Goal: Task Accomplishment & Management: Complete application form

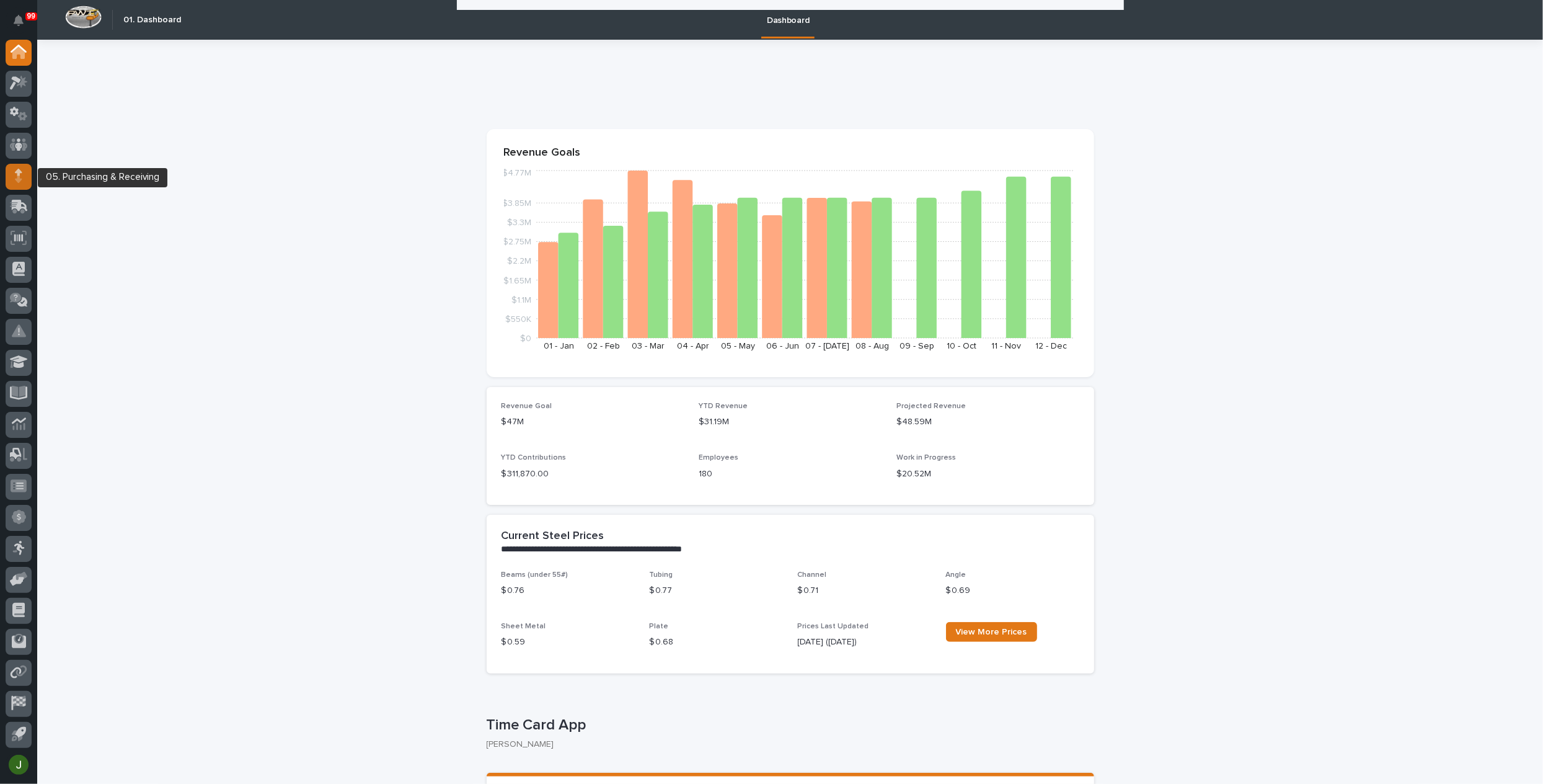
scroll to position [744, 0]
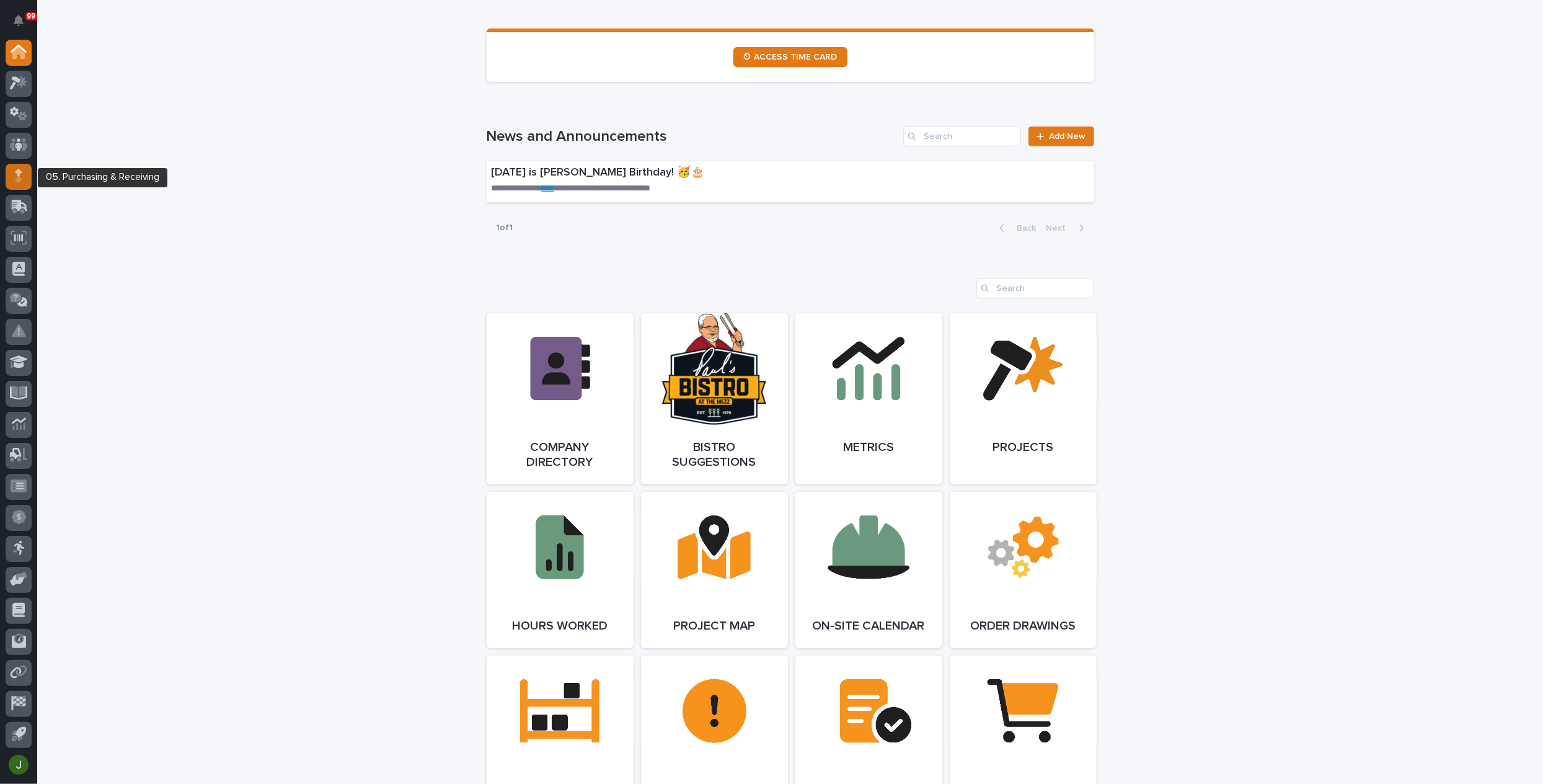
click at [19, 172] on icon at bounding box center [19, 172] width 7 height 7
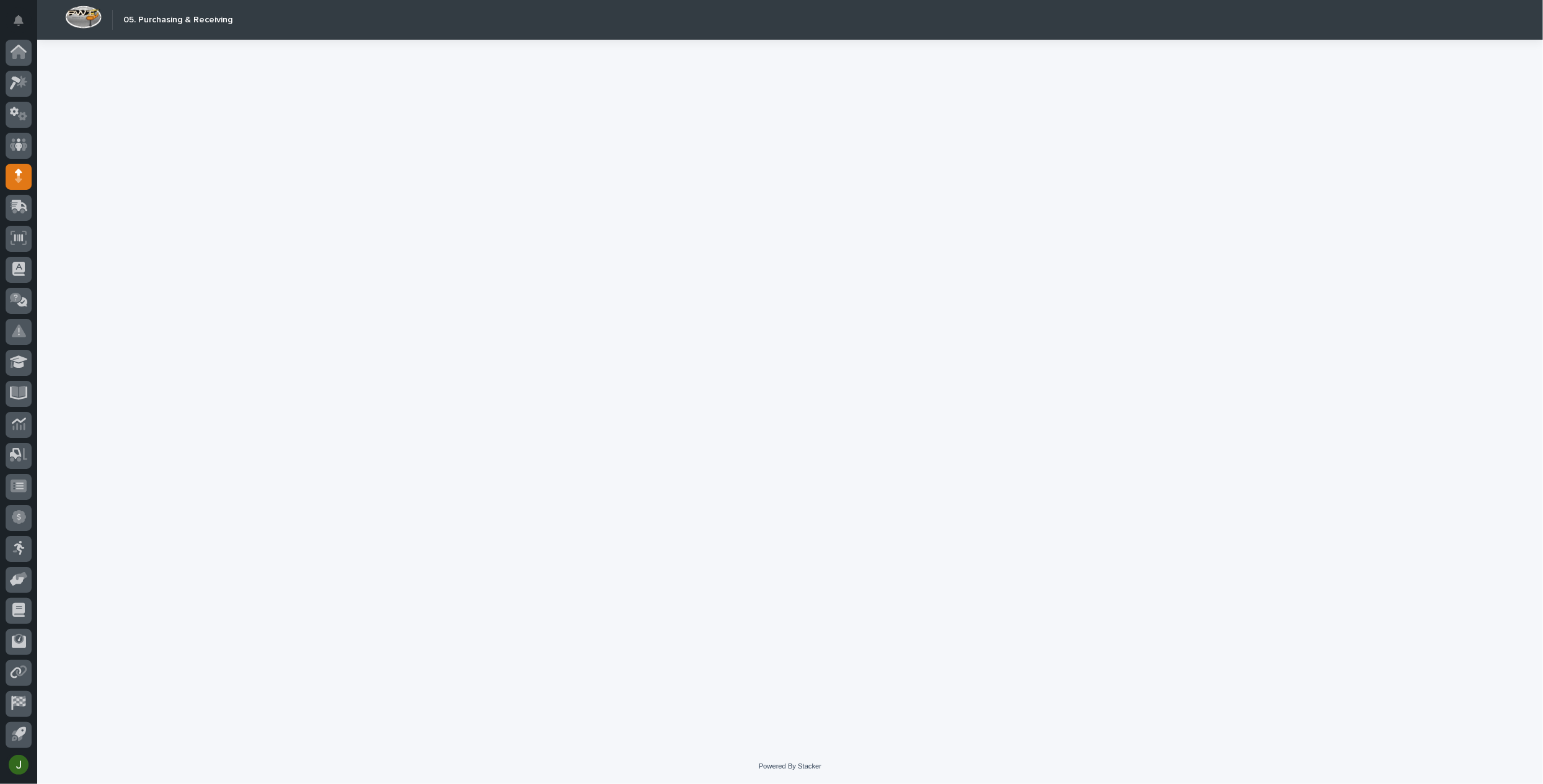
scroll to position [32, 0]
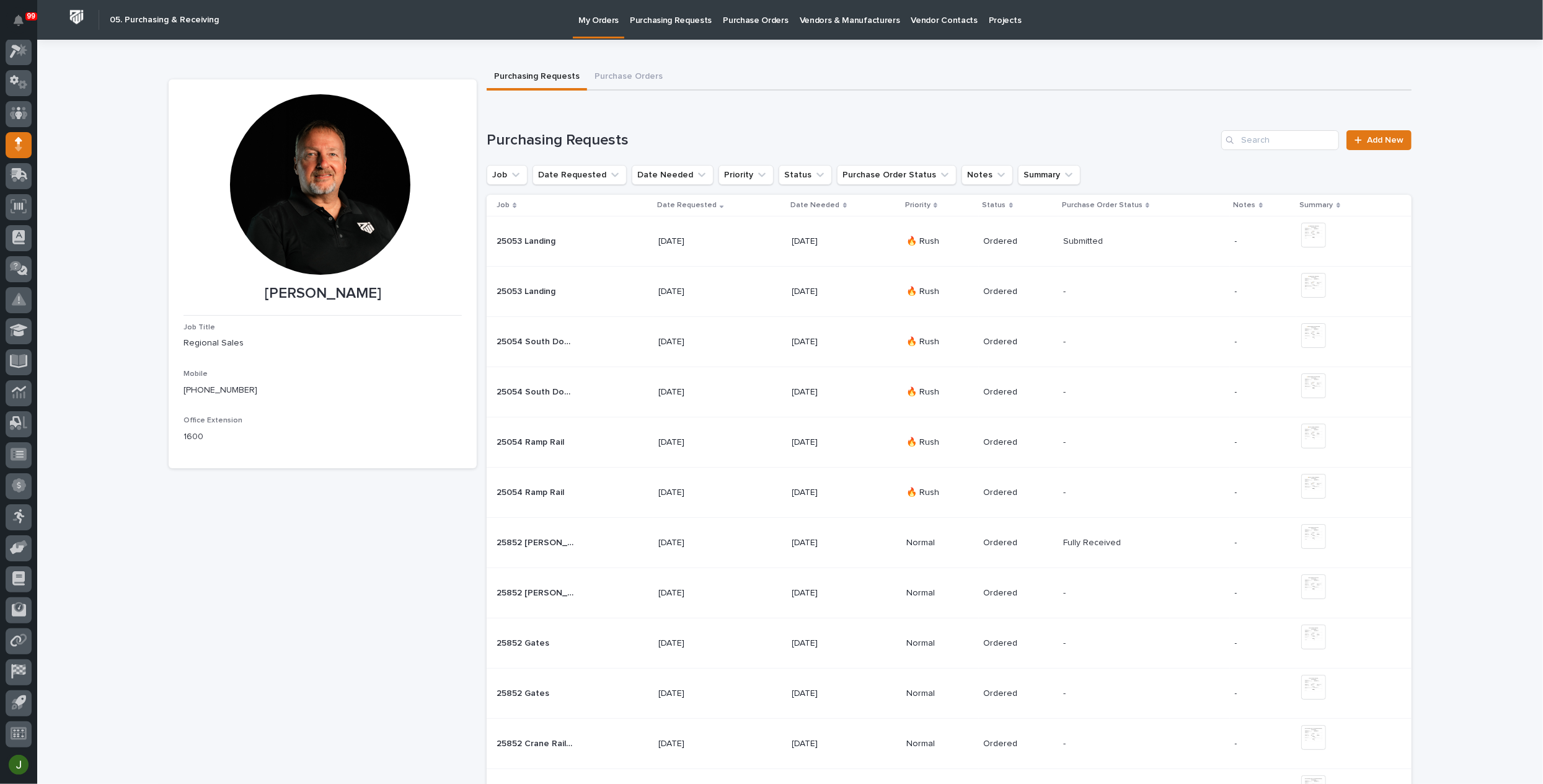
click at [679, 23] on p "Purchasing Requests" at bounding box center [671, 13] width 82 height 26
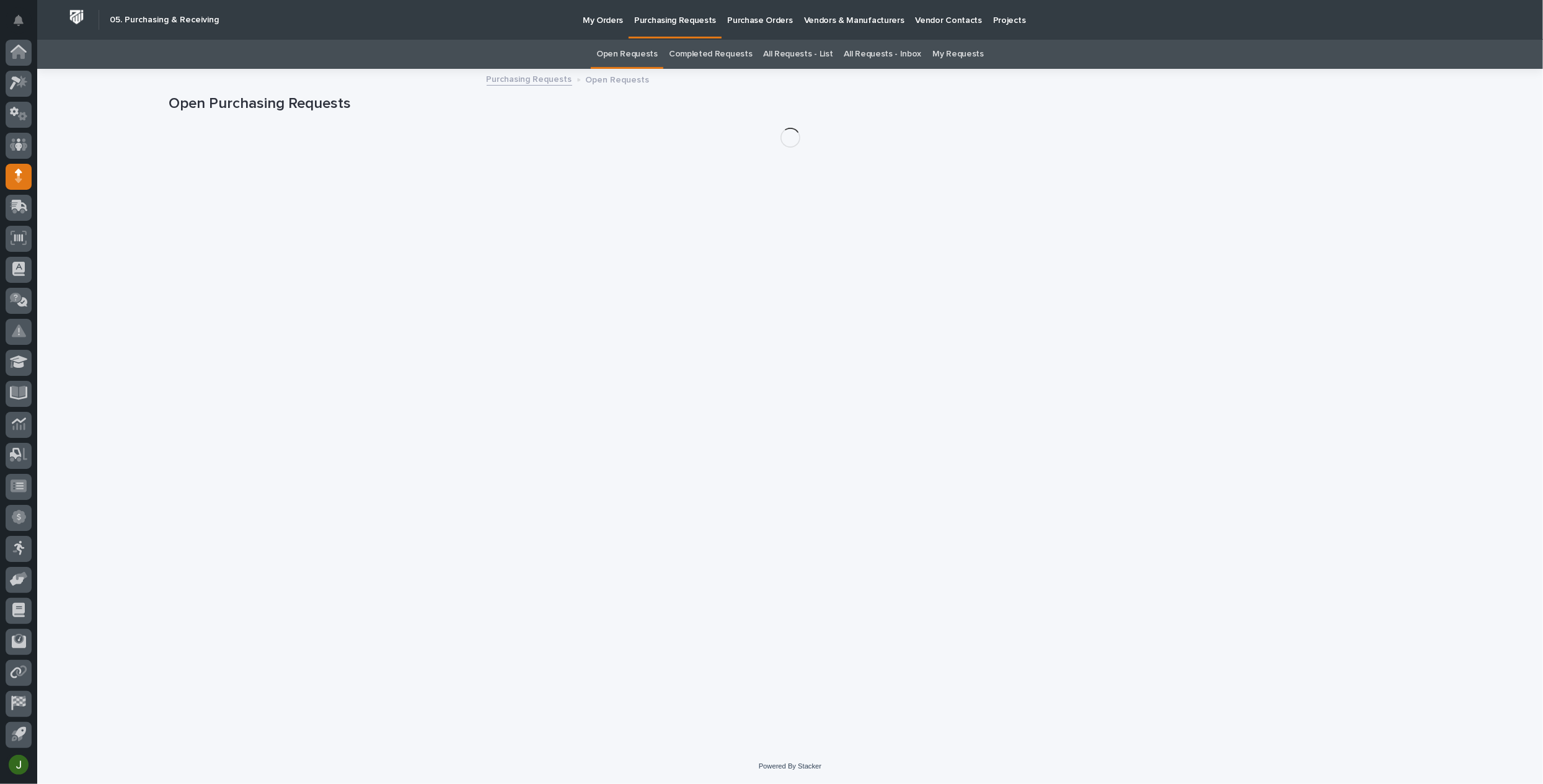
scroll to position [32, 0]
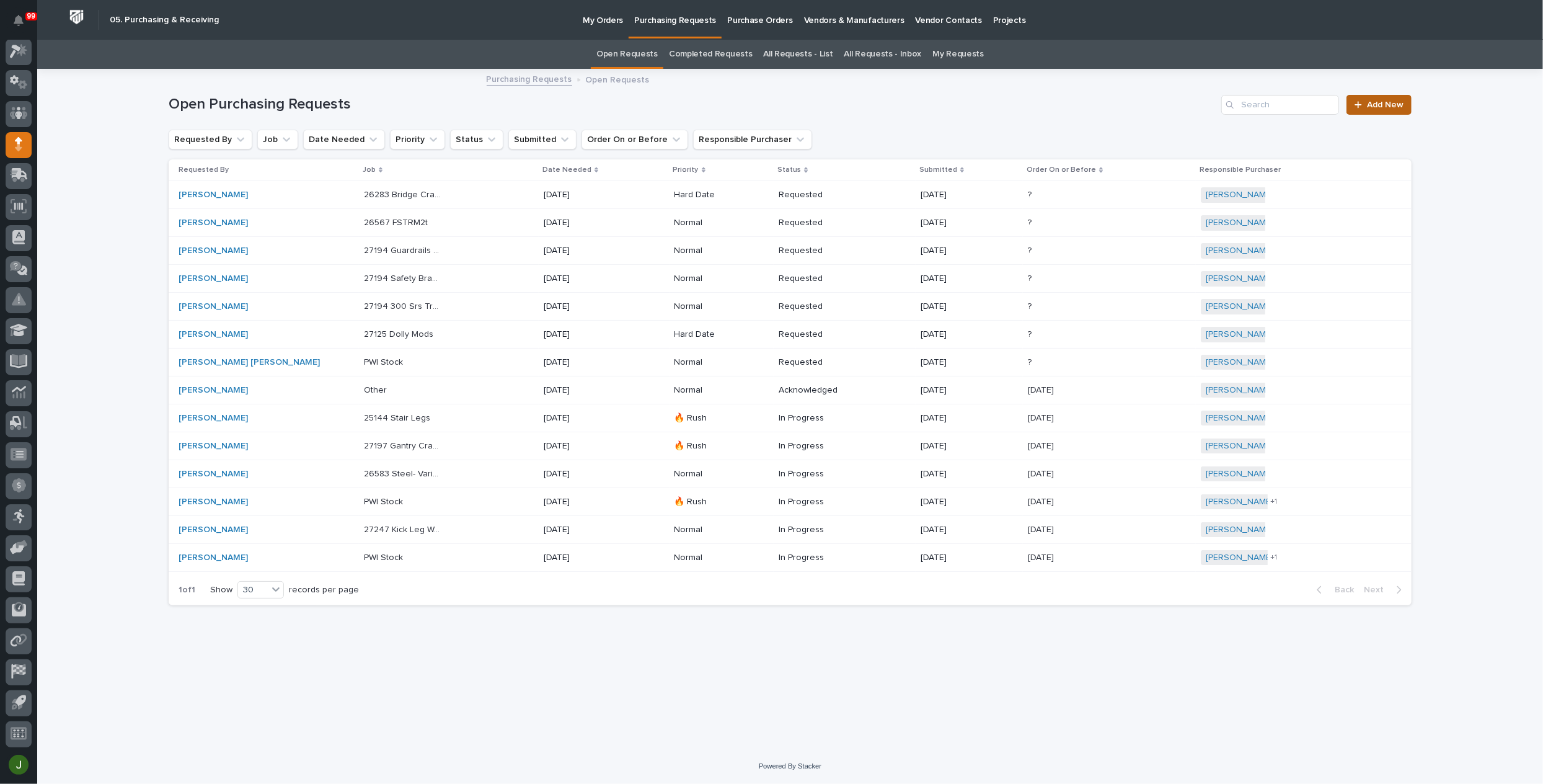
click at [1374, 104] on span "Add New" at bounding box center [1385, 104] width 36 height 8
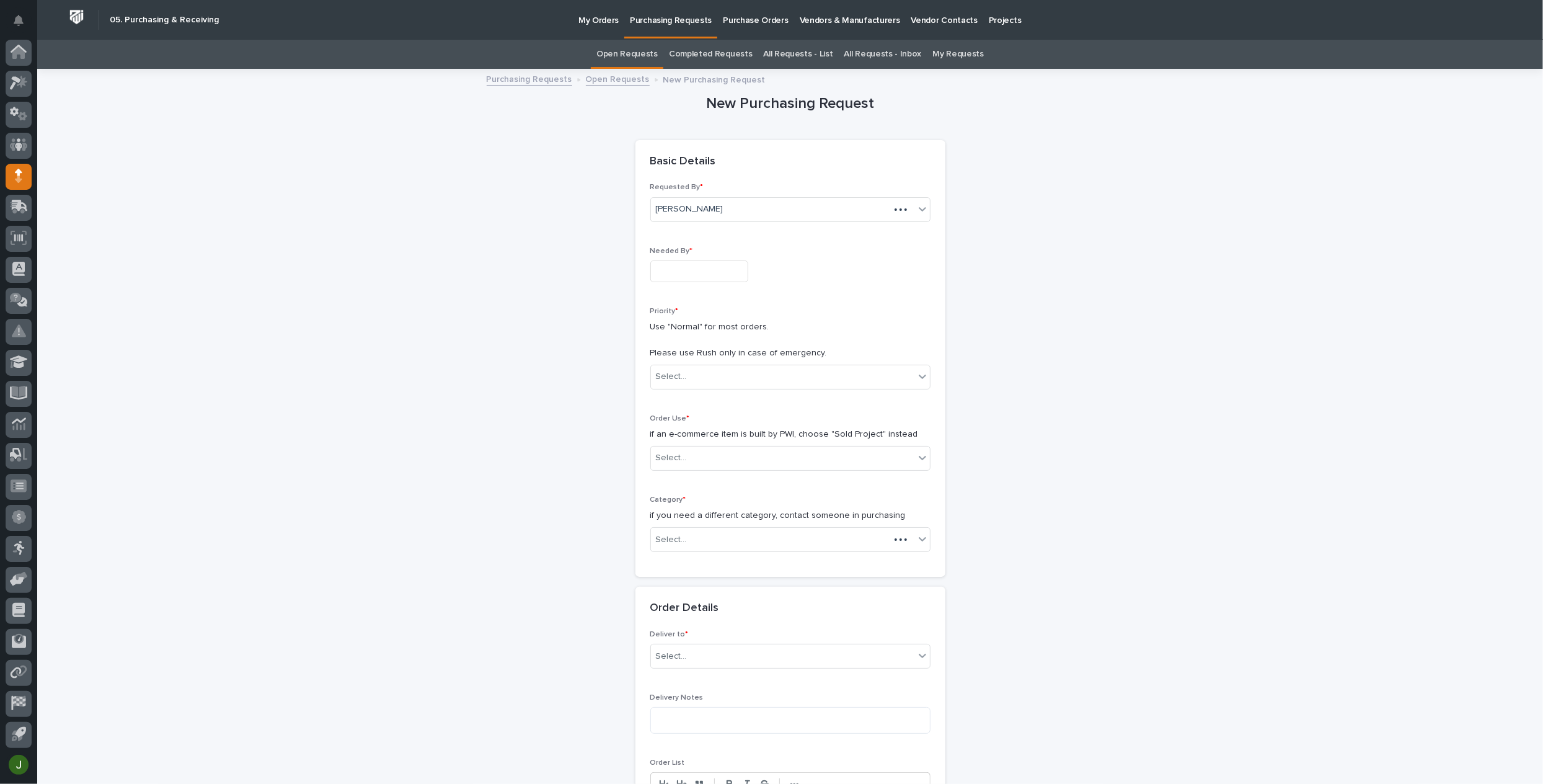
scroll to position [32, 0]
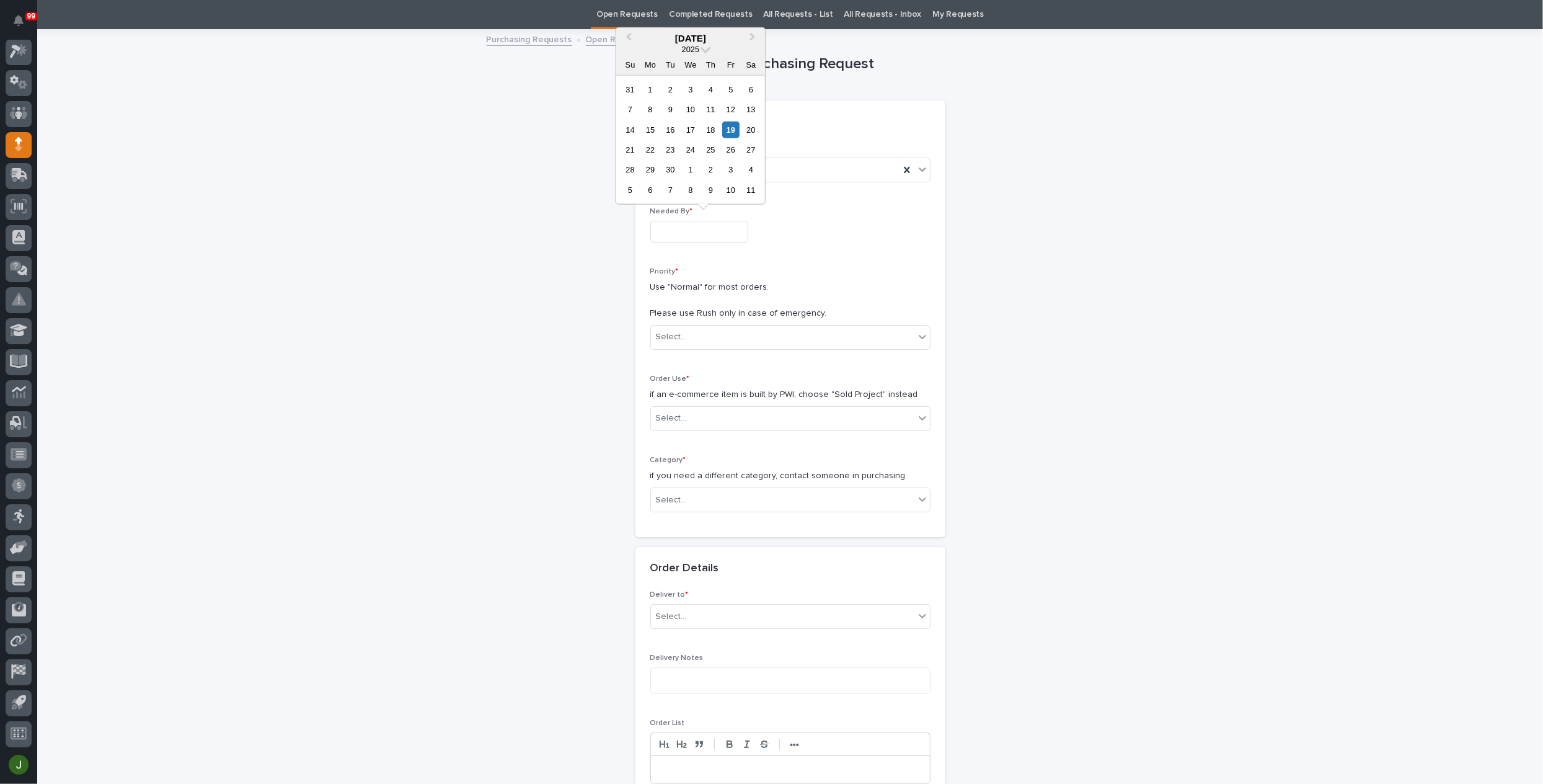
click at [675, 235] on input "text" at bounding box center [699, 231] width 98 height 21
click at [675, 153] on div "23" at bounding box center [670, 150] width 17 height 17
type input "**********"
click at [687, 337] on div "Select..." at bounding box center [782, 337] width 264 height 21
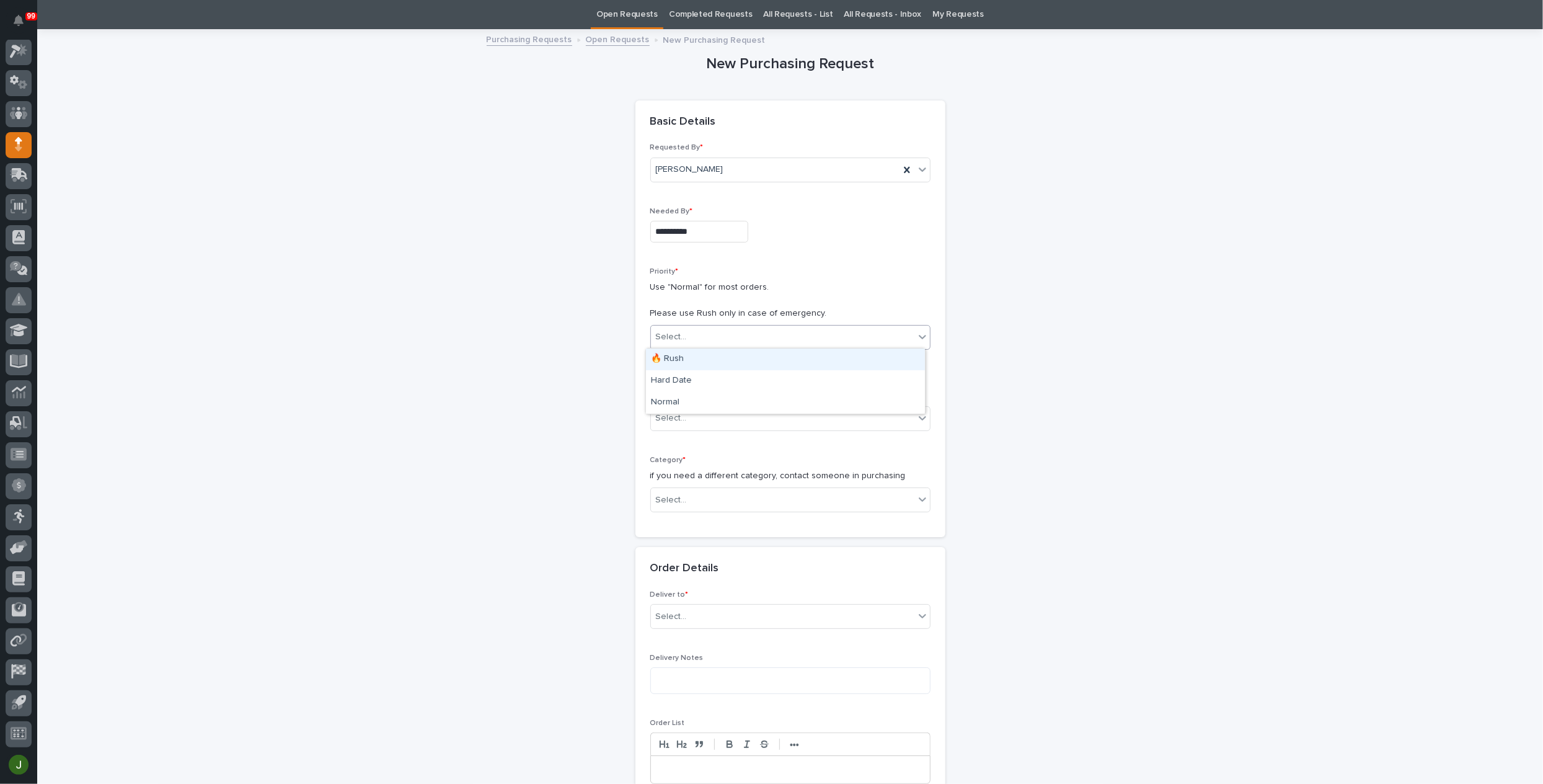
click at [681, 358] on div "🔥 Rush" at bounding box center [785, 359] width 279 height 21
click at [666, 420] on div "Select..." at bounding box center [671, 419] width 31 height 13
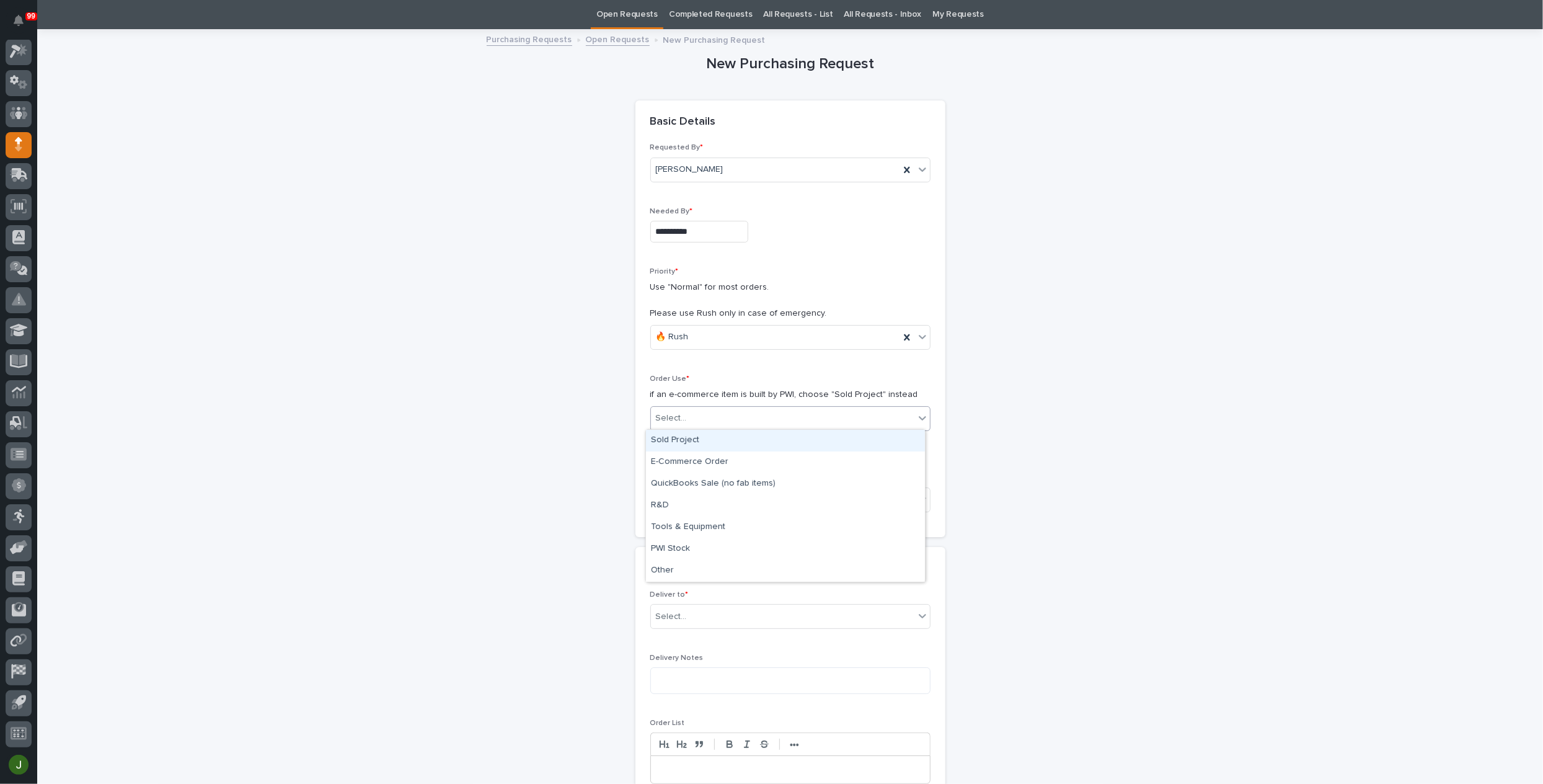
click at [671, 441] on div "Sold Project" at bounding box center [785, 440] width 279 height 21
click at [669, 499] on div "Select..." at bounding box center [671, 500] width 31 height 13
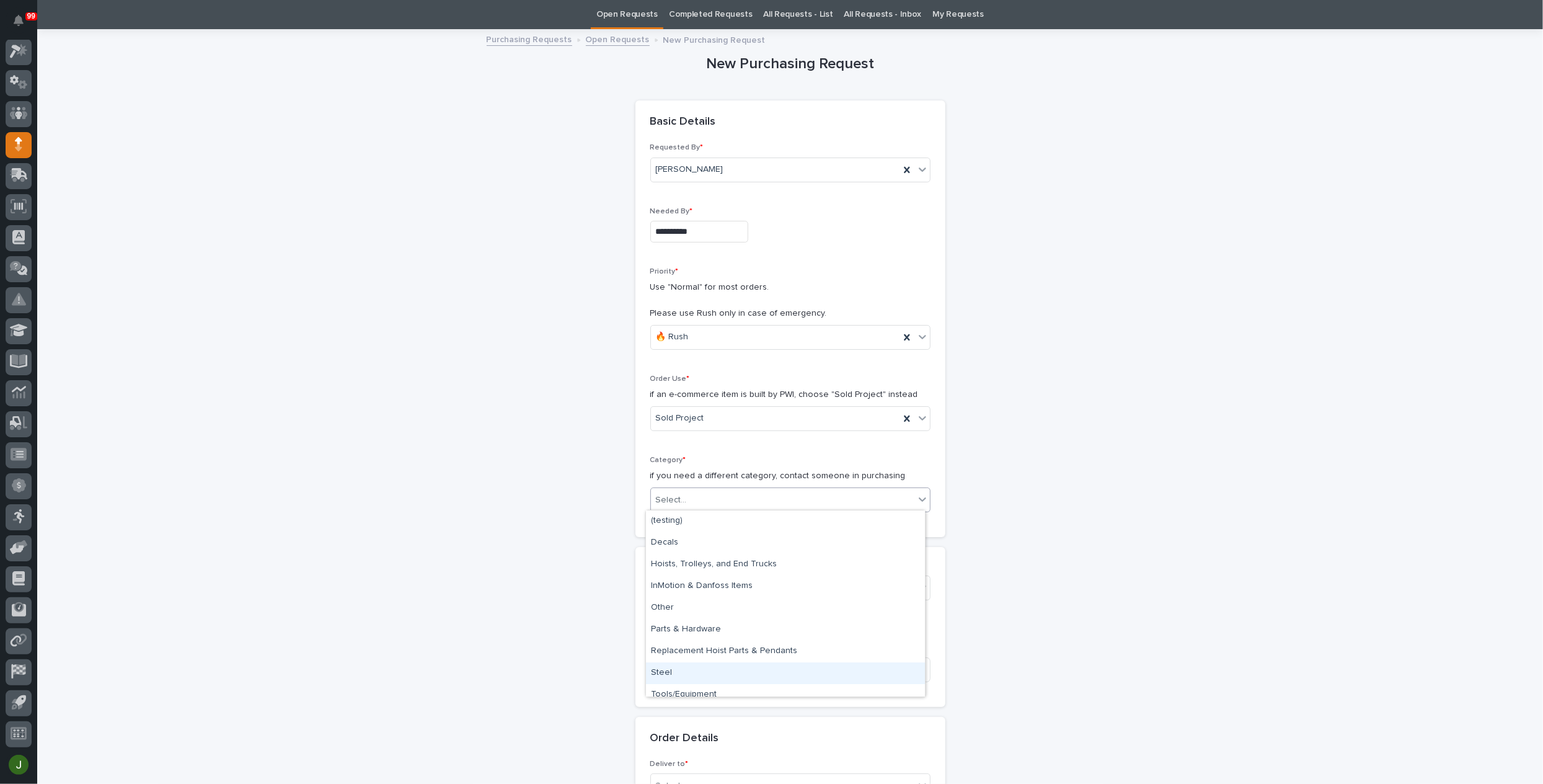
click at [668, 669] on div "Steel" at bounding box center [785, 672] width 279 height 21
click at [677, 584] on div "Select..." at bounding box center [671, 588] width 31 height 13
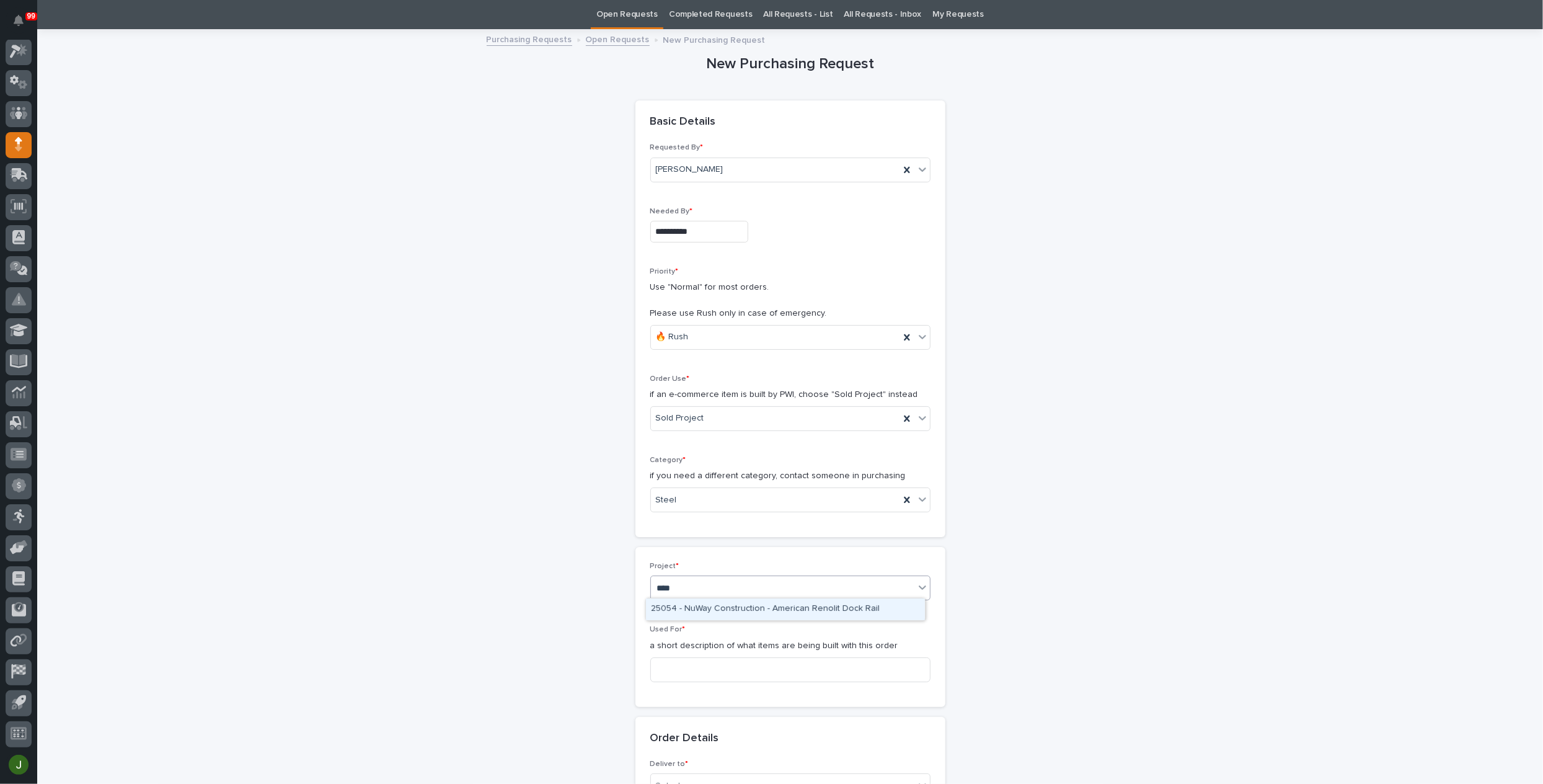
type input "*****"
click at [717, 606] on div "25053 - NuWay Construction - American Renolit Stairs Guardrail and Roof Ladder" at bounding box center [785, 609] width 279 height 21
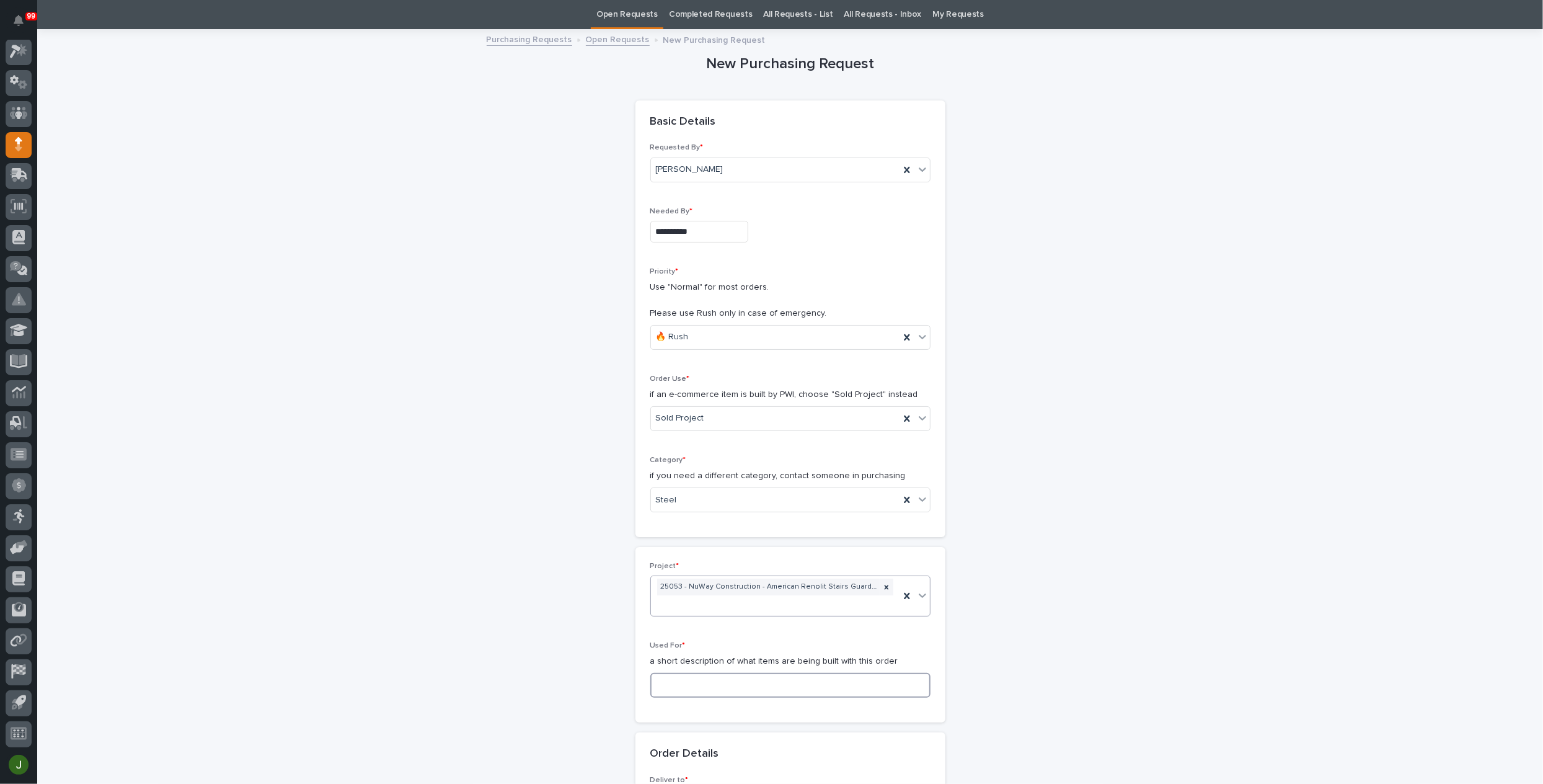
click at [671, 681] on input at bounding box center [791, 685] width 281 height 25
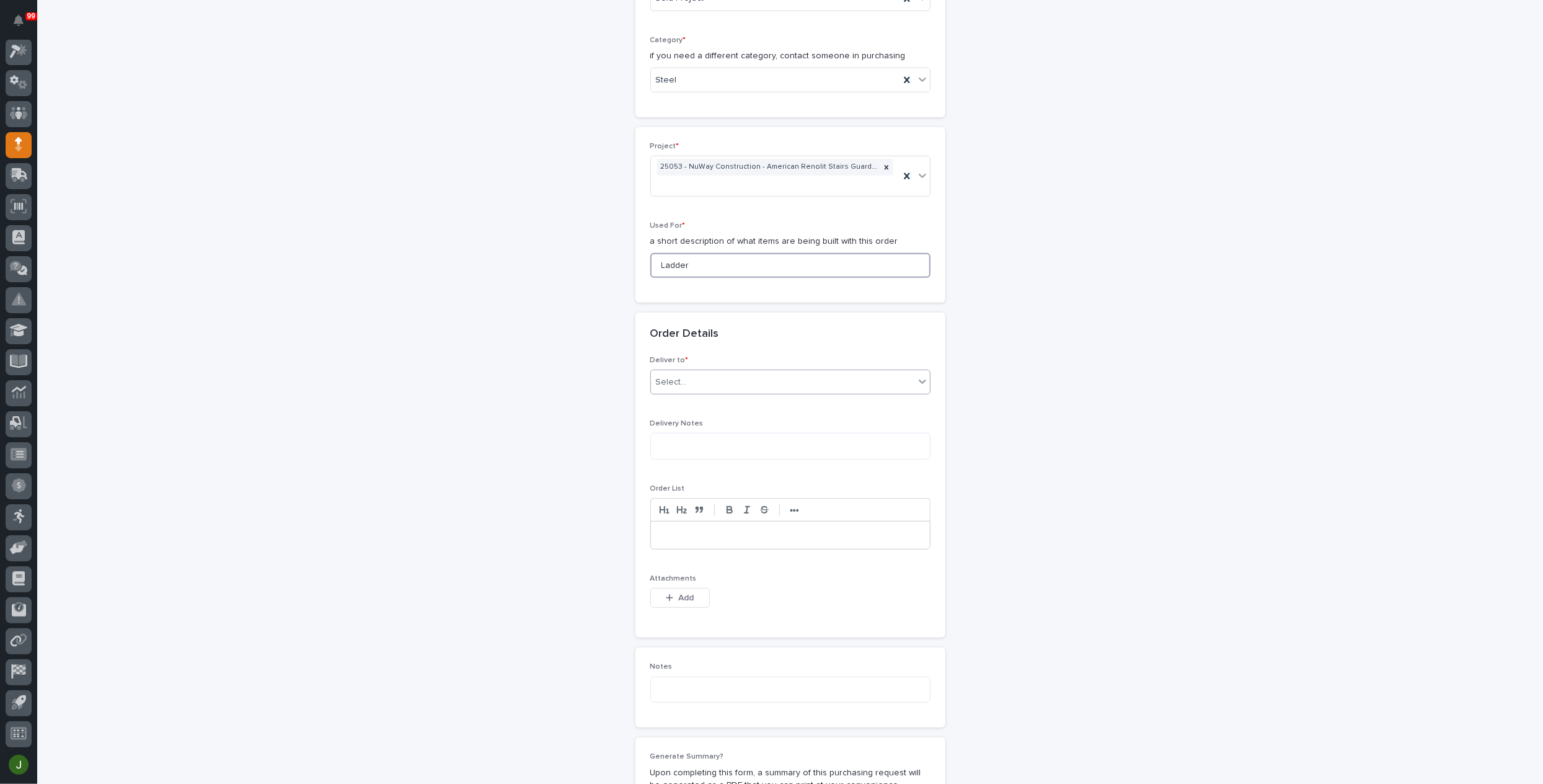
scroll to position [536, 0]
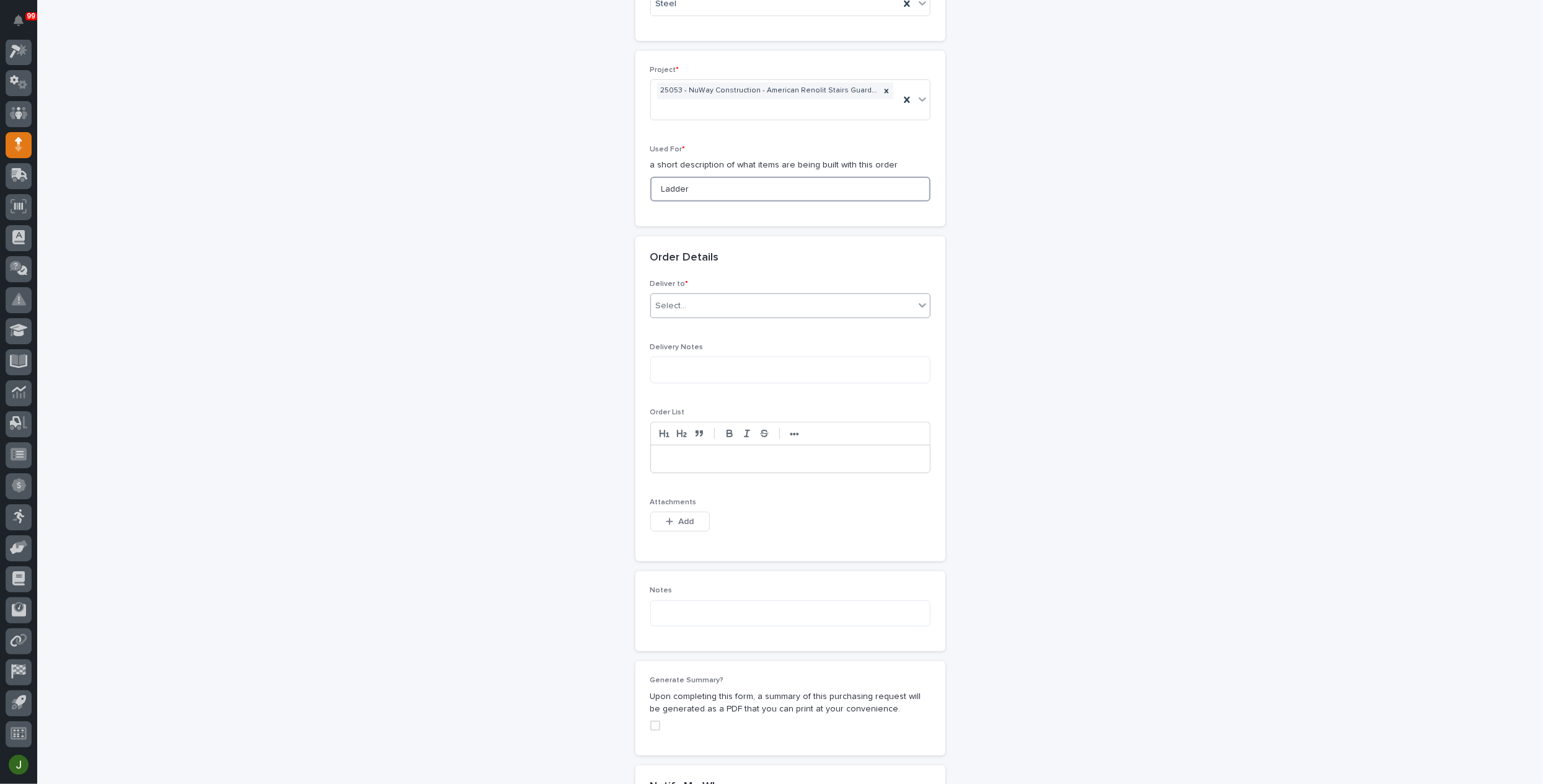
type input "Ladder"
click at [701, 302] on div "Select..." at bounding box center [782, 306] width 264 height 21
click at [694, 323] on div "PWI" at bounding box center [785, 326] width 279 height 21
click at [679, 519] on span "Add" at bounding box center [686, 521] width 16 height 11
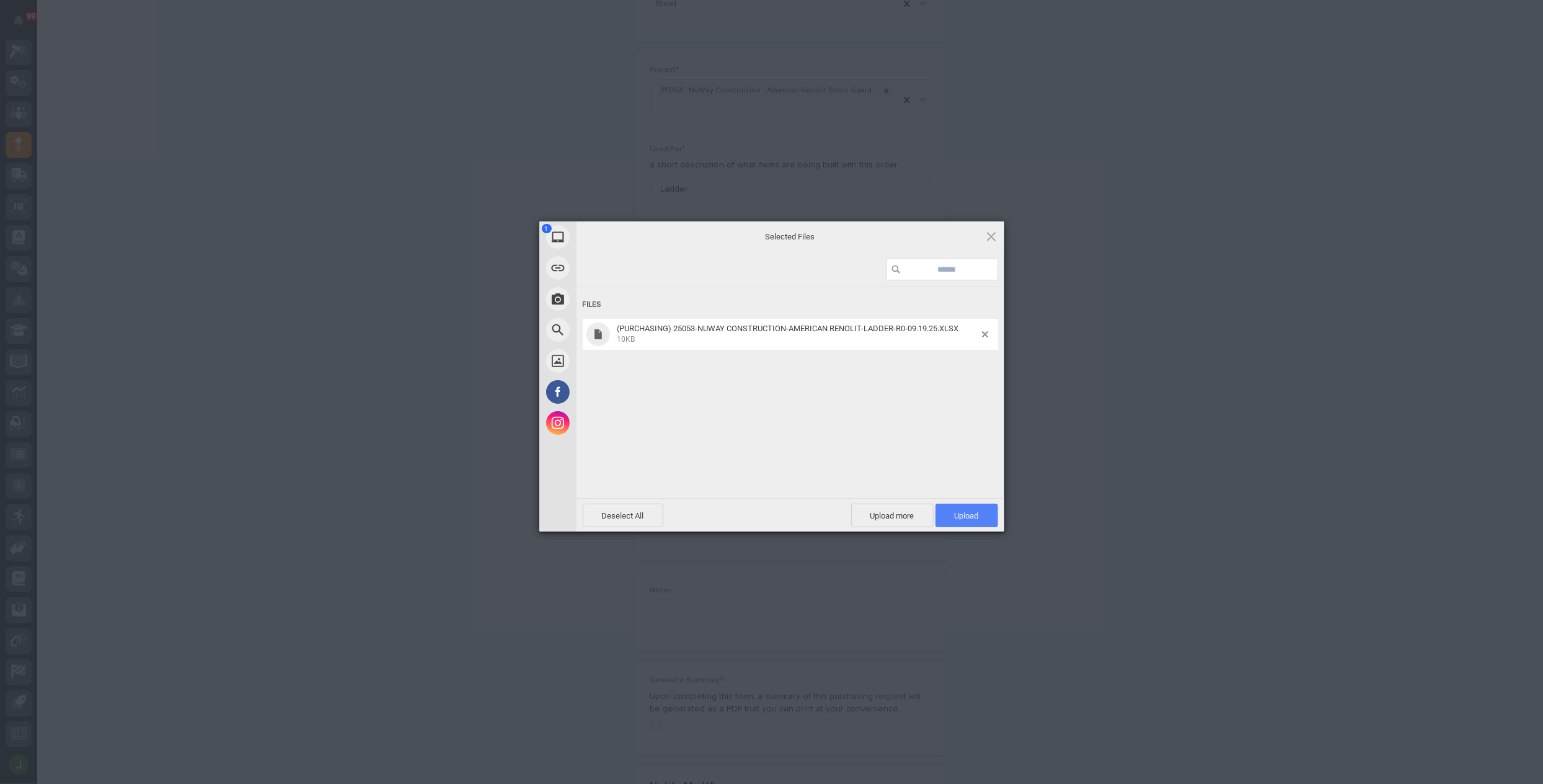
click at [964, 511] on span "Upload 1" at bounding box center [967, 516] width 24 height 9
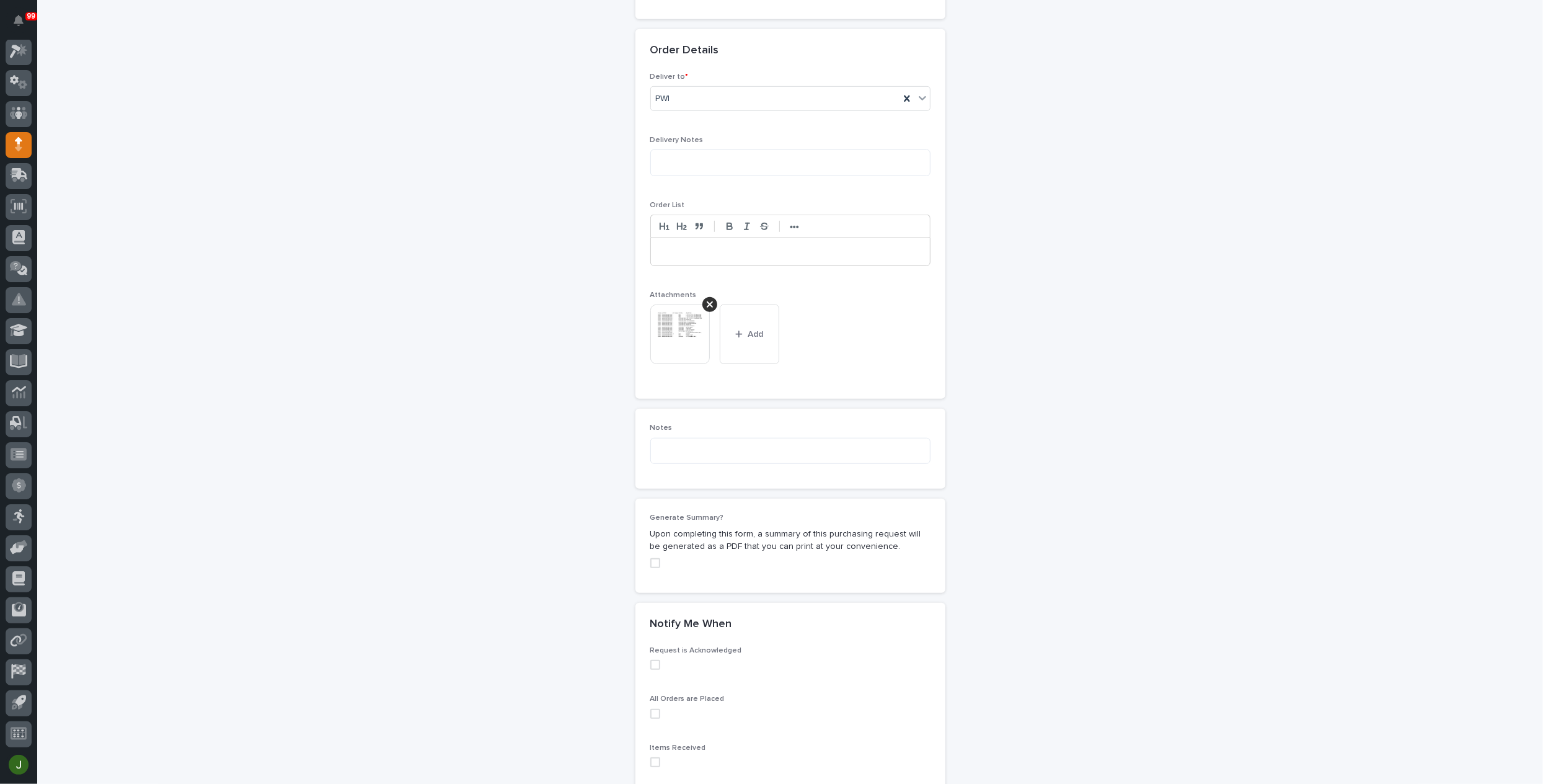
scroll to position [868, 0]
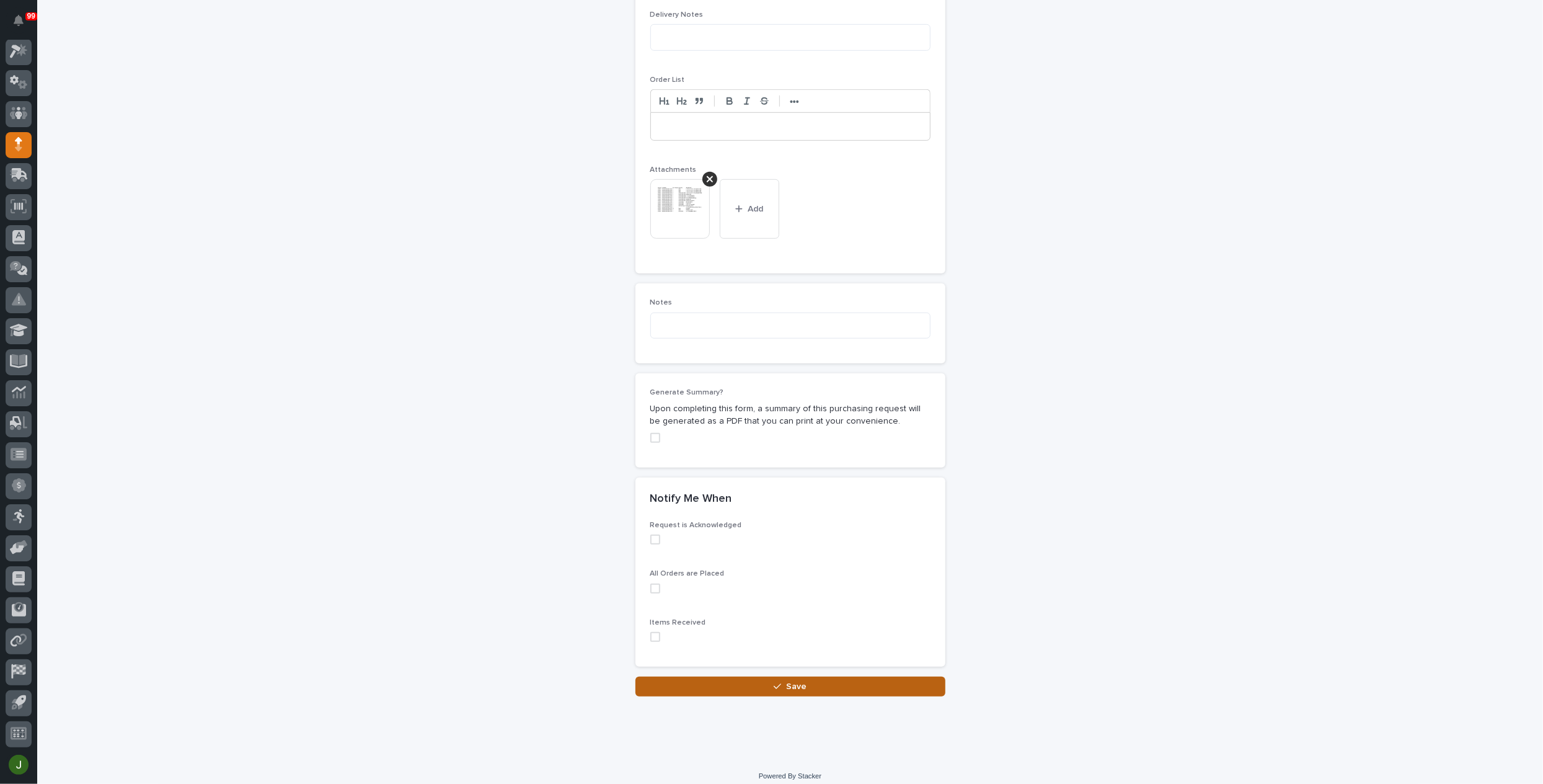
click at [790, 682] on span "Save" at bounding box center [796, 686] width 21 height 11
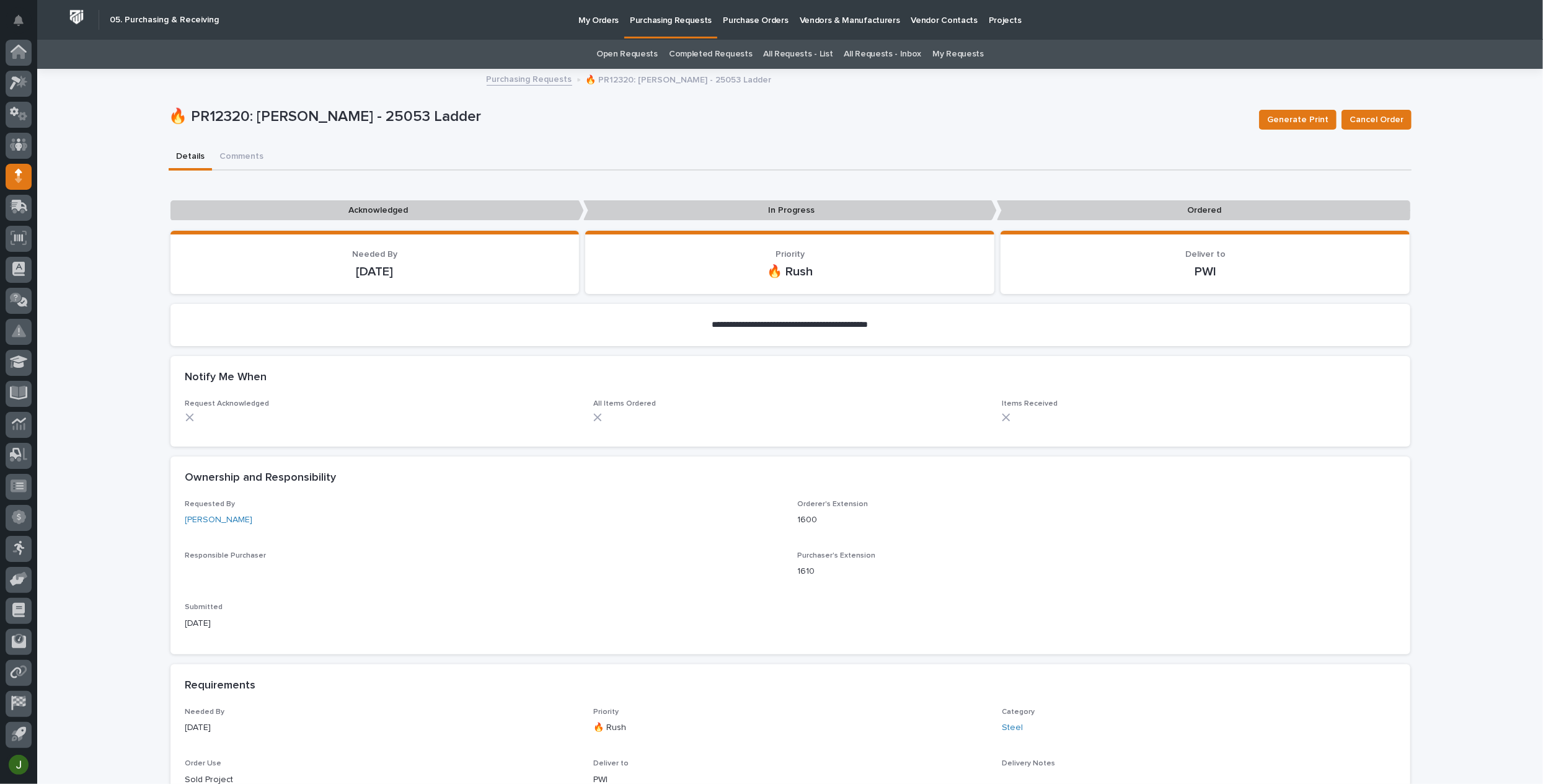
scroll to position [32, 0]
click at [675, 20] on p "Purchasing Requests" at bounding box center [671, 13] width 82 height 26
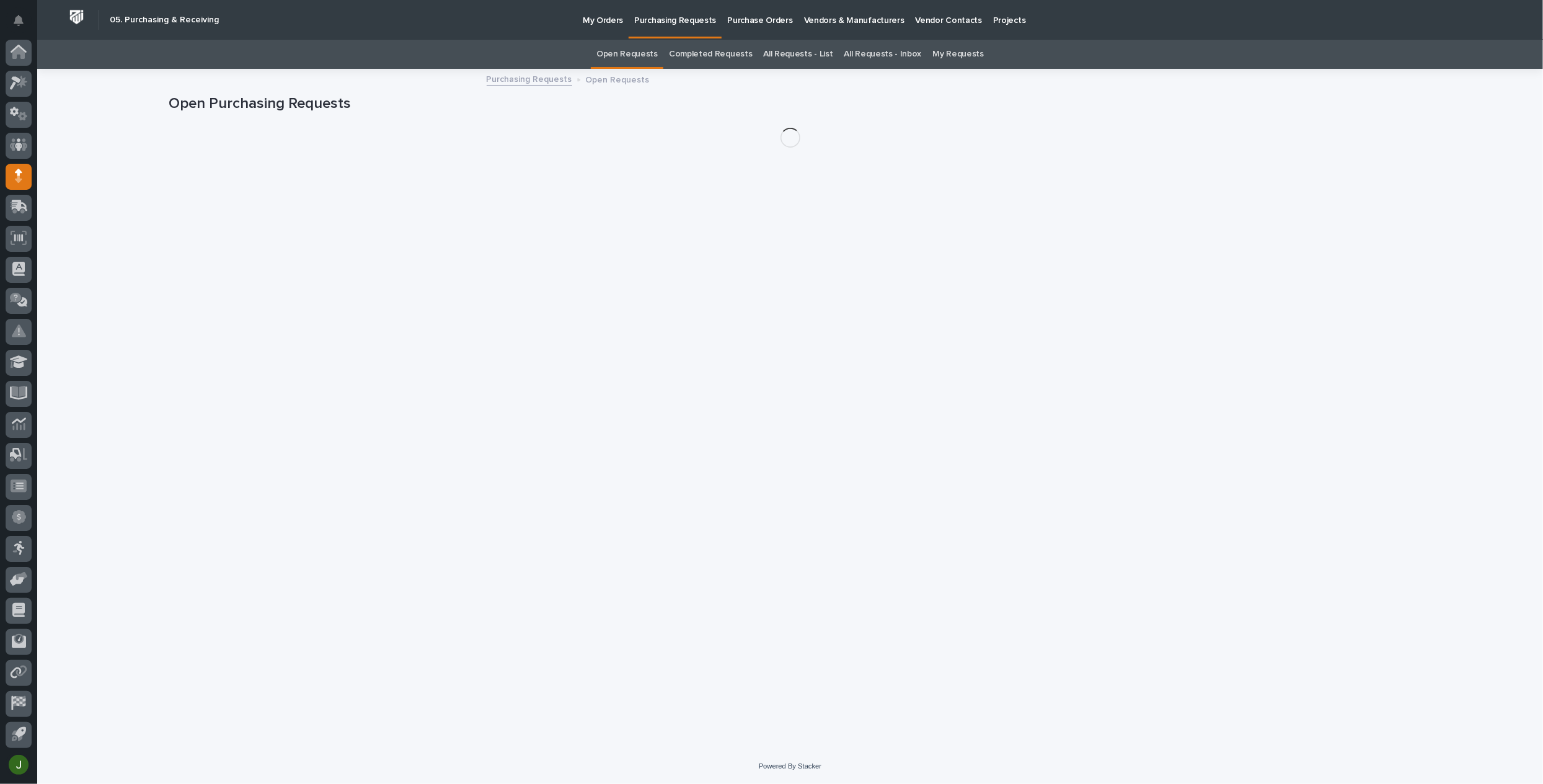
scroll to position [32, 0]
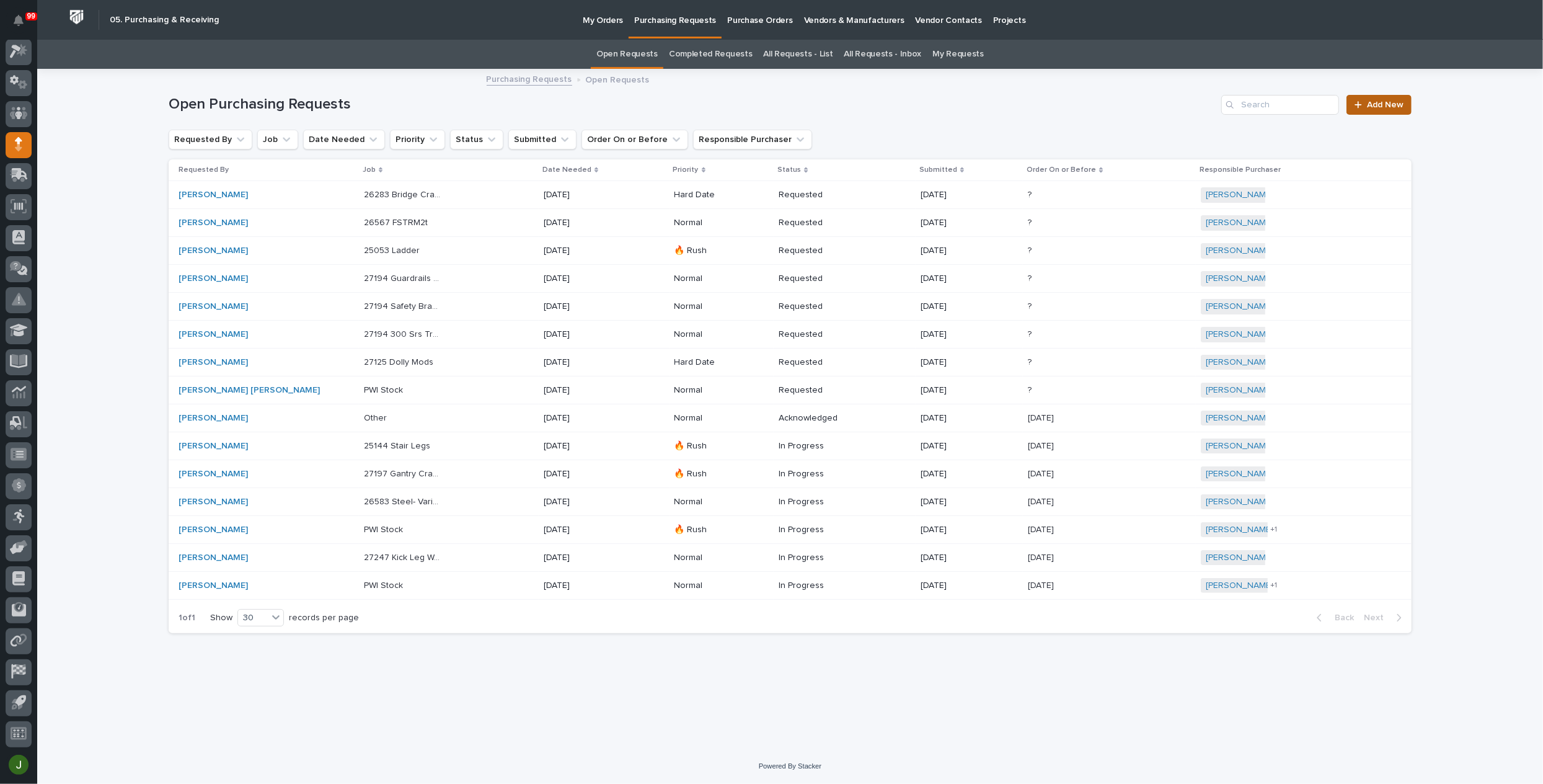
click at [1383, 104] on span "Add New" at bounding box center [1385, 104] width 36 height 8
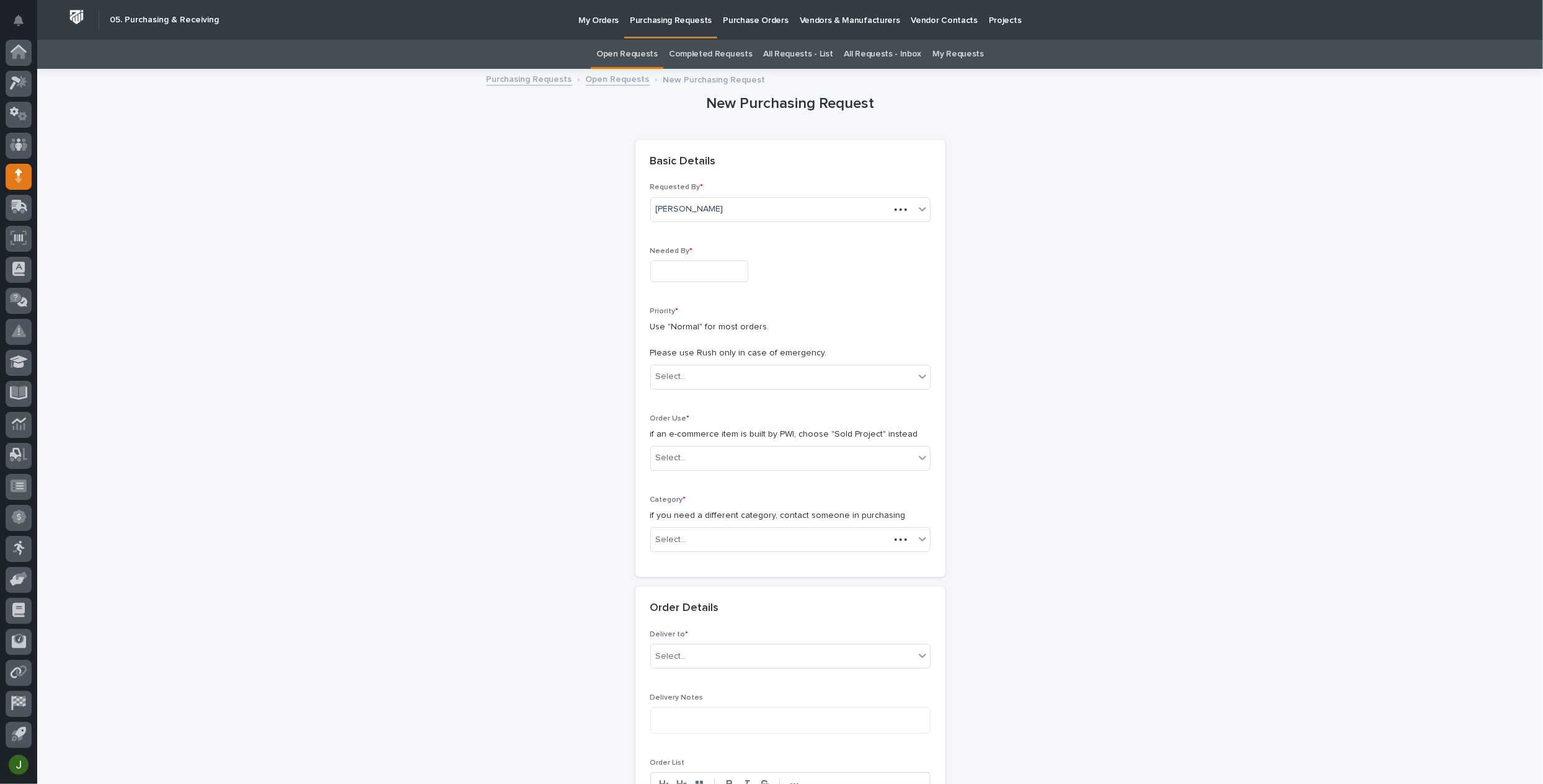
scroll to position [32, 0]
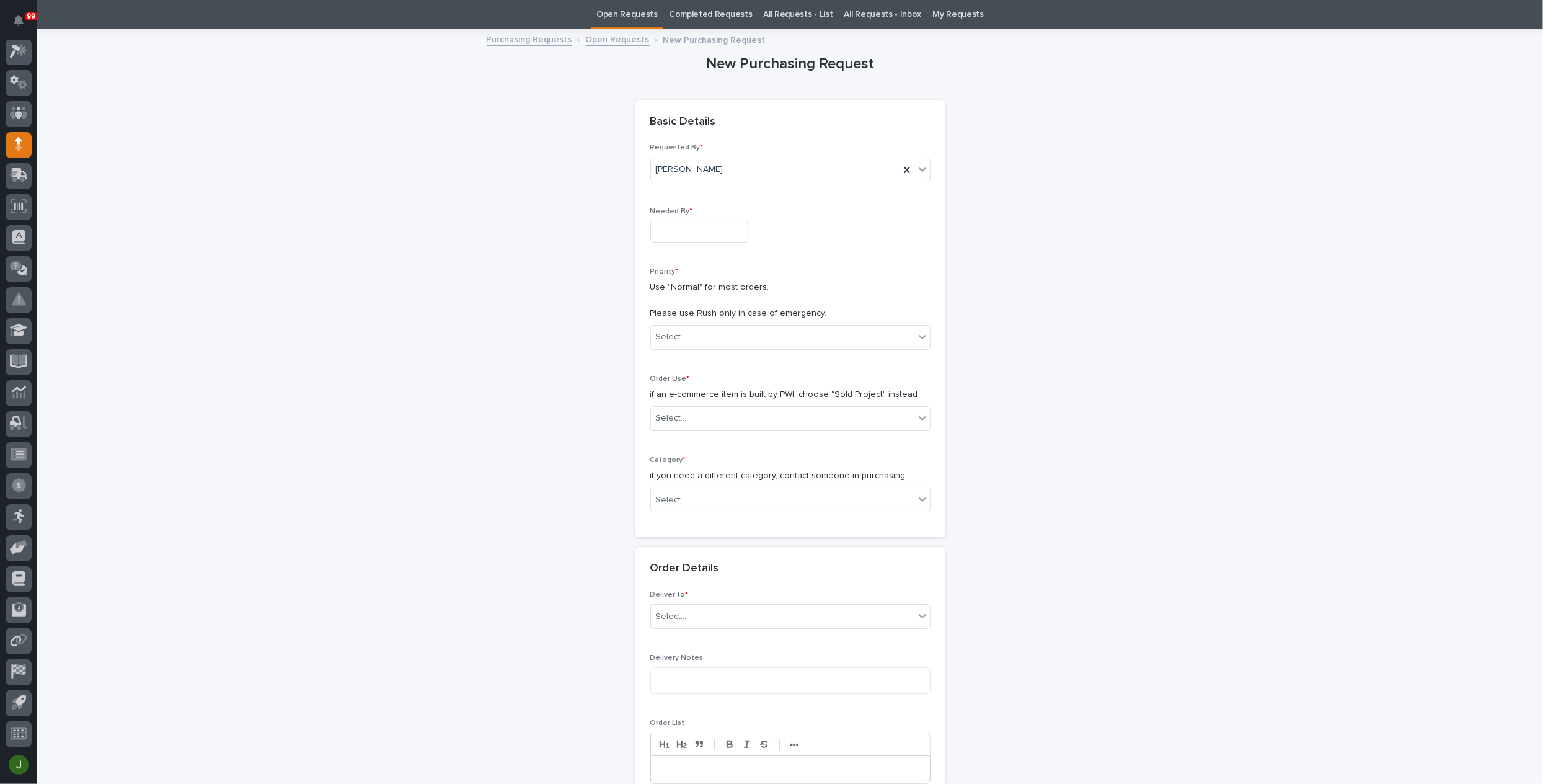
click at [666, 237] on input "text" at bounding box center [699, 231] width 98 height 21
click at [669, 157] on div "23" at bounding box center [670, 150] width 17 height 17
type input "**********"
click at [671, 333] on div "Select..." at bounding box center [671, 337] width 31 height 13
click at [671, 358] on div "🔥 Rush" at bounding box center [785, 359] width 279 height 21
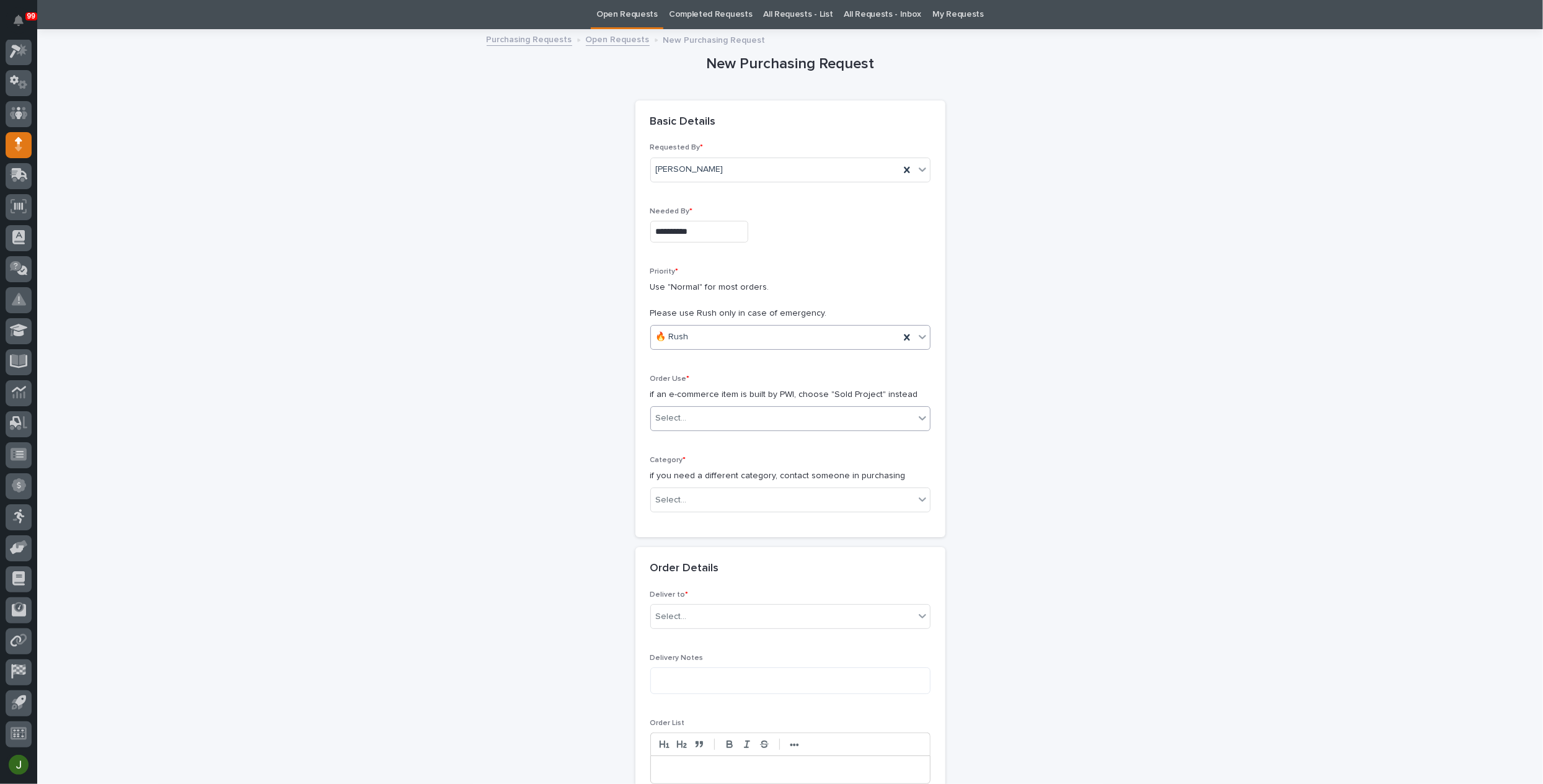
click at [673, 414] on div "Select..." at bounding box center [671, 419] width 31 height 13
click at [679, 438] on div "Sold Project" at bounding box center [785, 440] width 279 height 21
click at [677, 495] on div "Select..." at bounding box center [671, 500] width 31 height 13
click at [684, 626] on div "Parts & Hardware" at bounding box center [785, 629] width 279 height 21
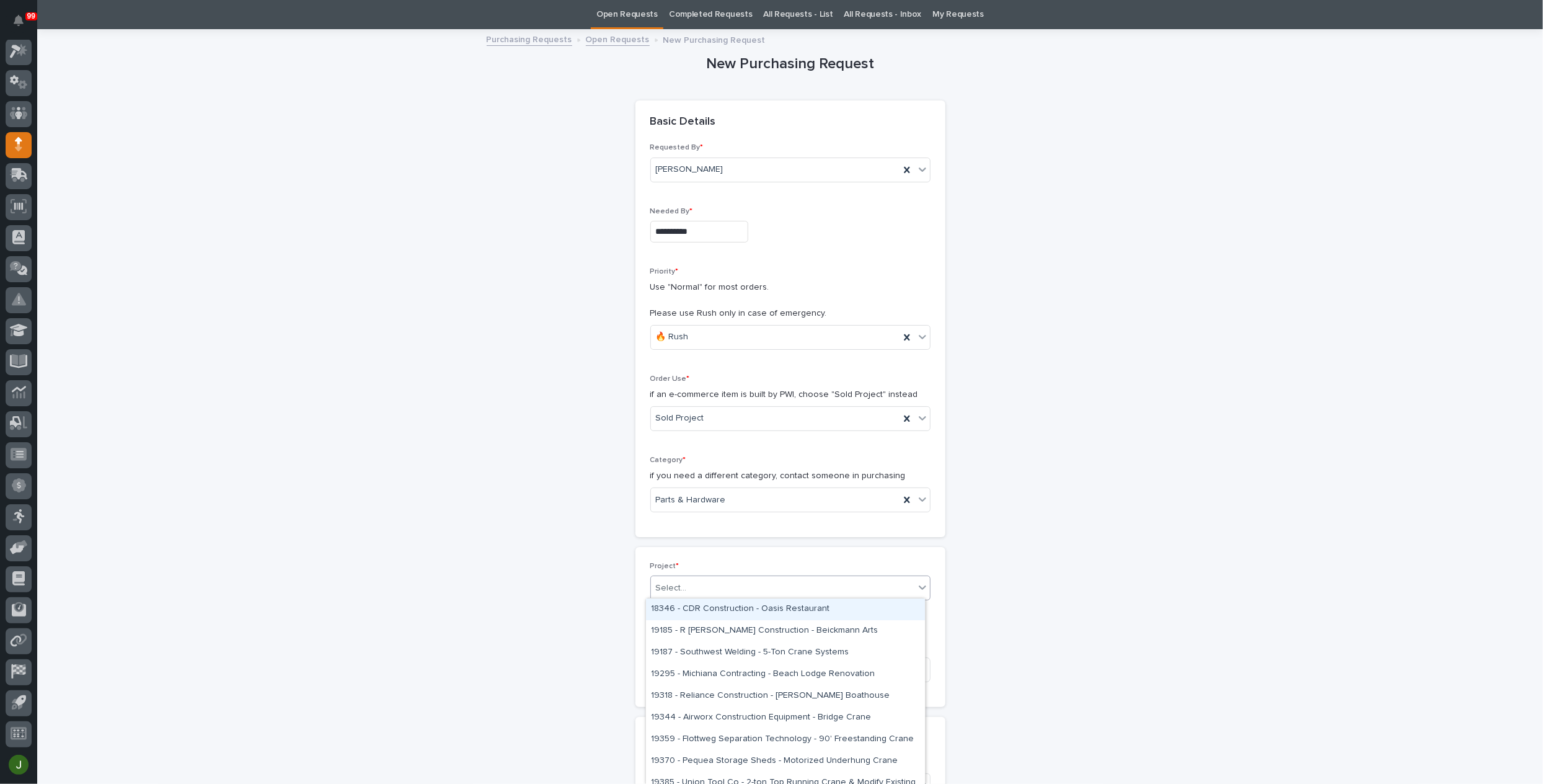
click at [675, 584] on div "Select..." at bounding box center [671, 588] width 31 height 13
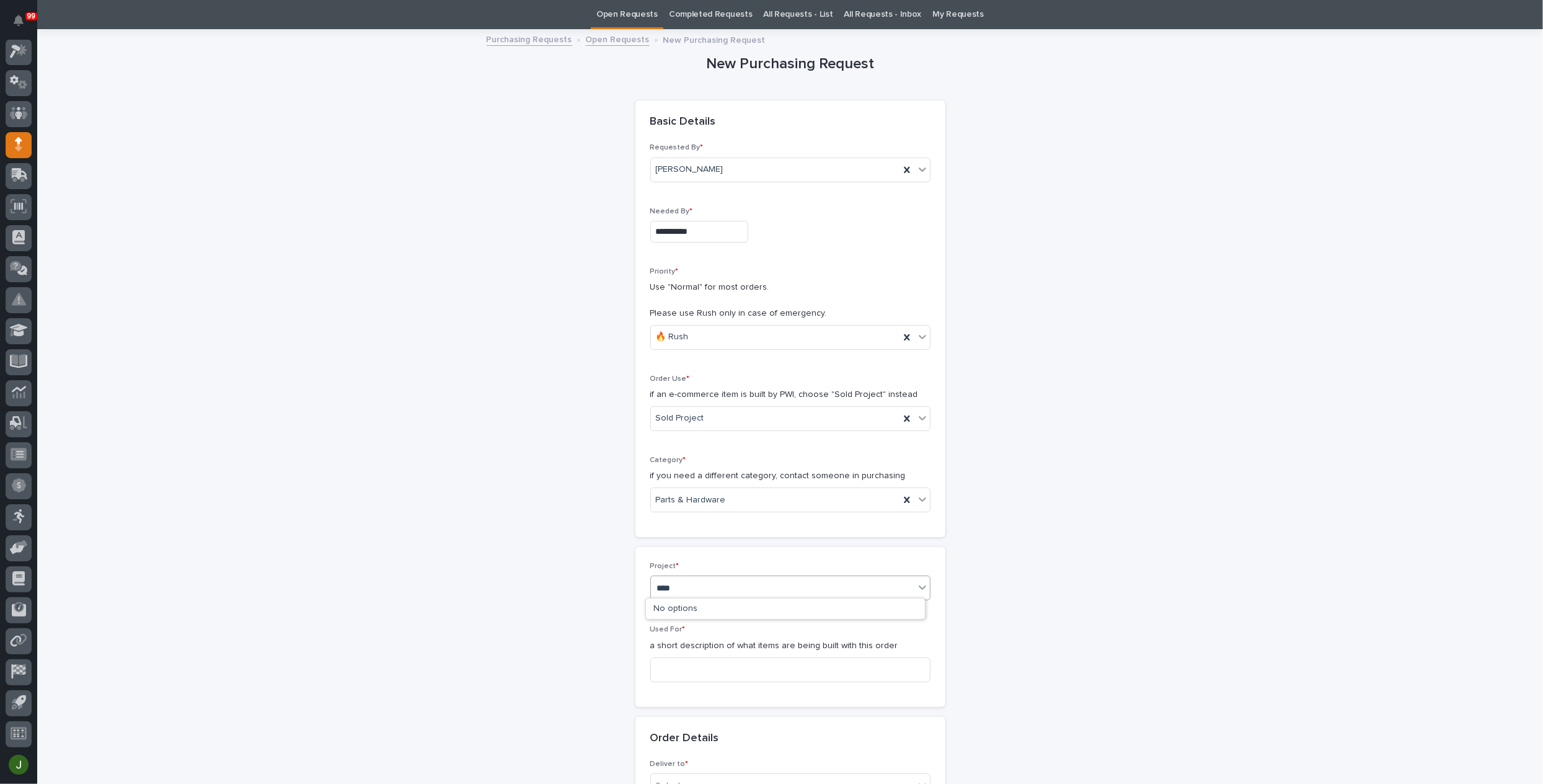
type input "*****"
click at [704, 610] on div "25053 - NuWay Construction - American Renolit Stairs Guardrail and Roof Ladder" at bounding box center [785, 609] width 279 height 21
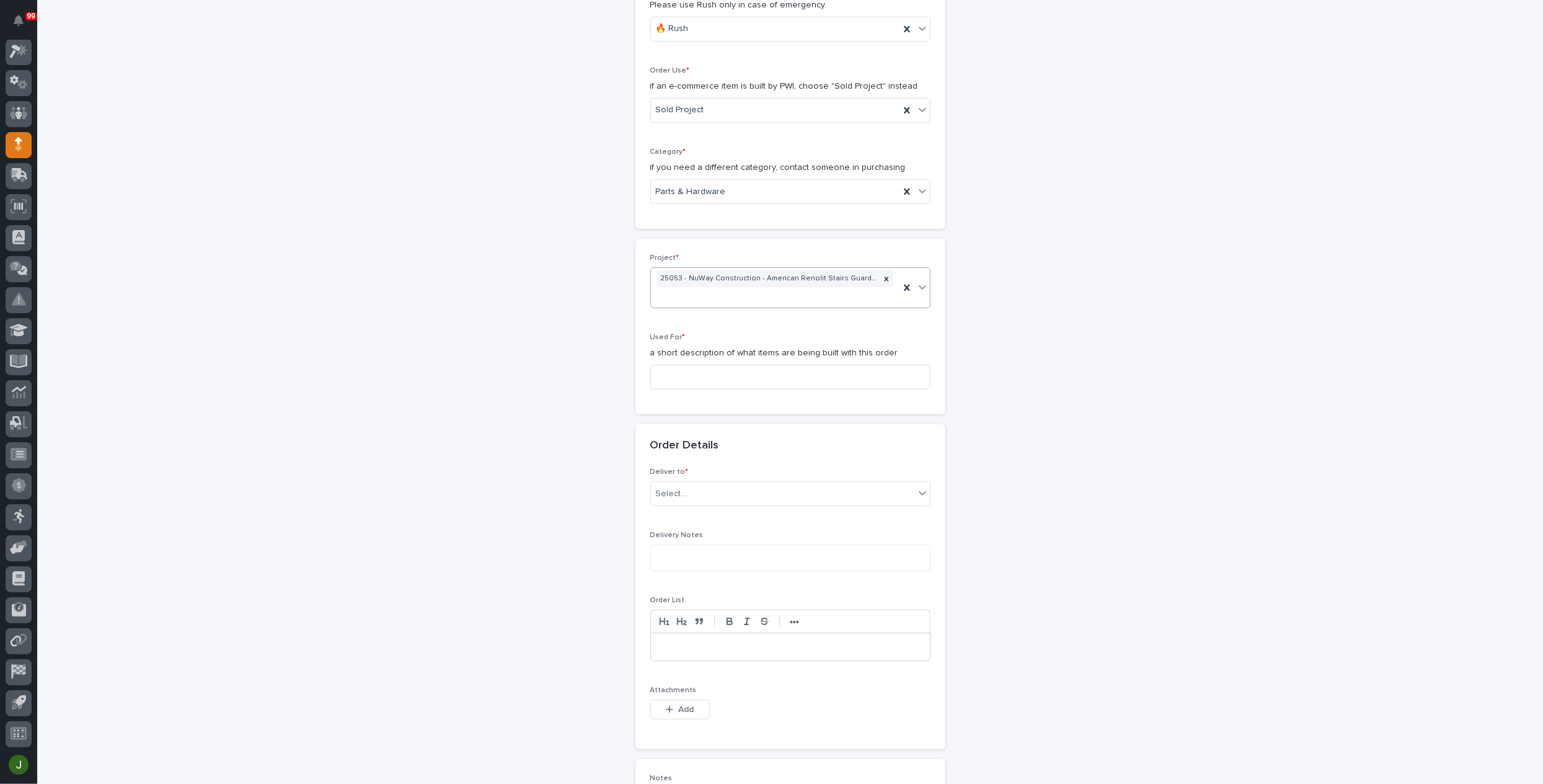
scroll to position [350, 0]
click at [686, 374] on input at bounding box center [791, 375] width 281 height 25
type input "Ladder"
click at [679, 488] on div "Select..." at bounding box center [671, 492] width 31 height 13
click at [676, 510] on div "PWI" at bounding box center [785, 512] width 279 height 21
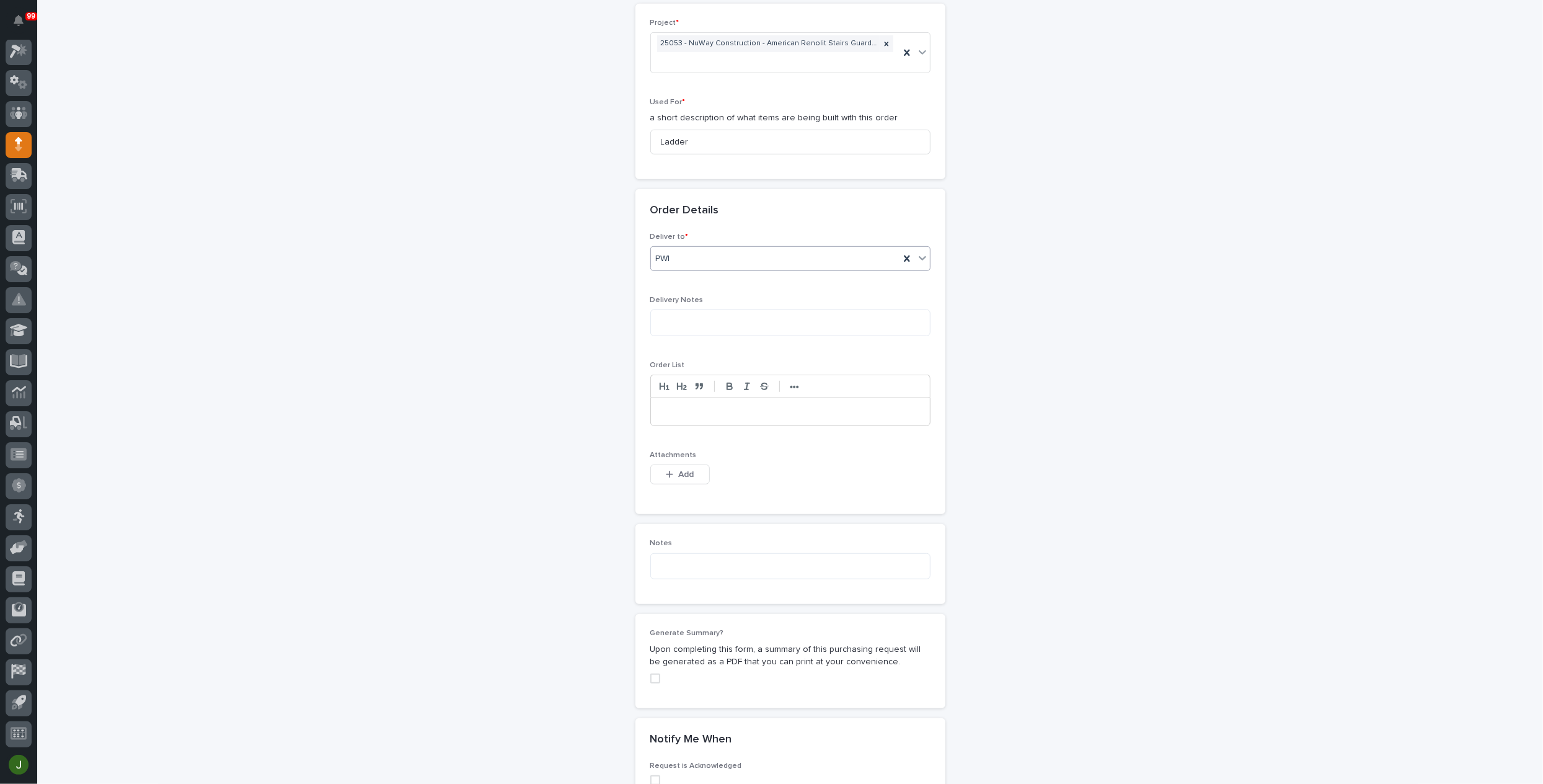
scroll to position [660, 0]
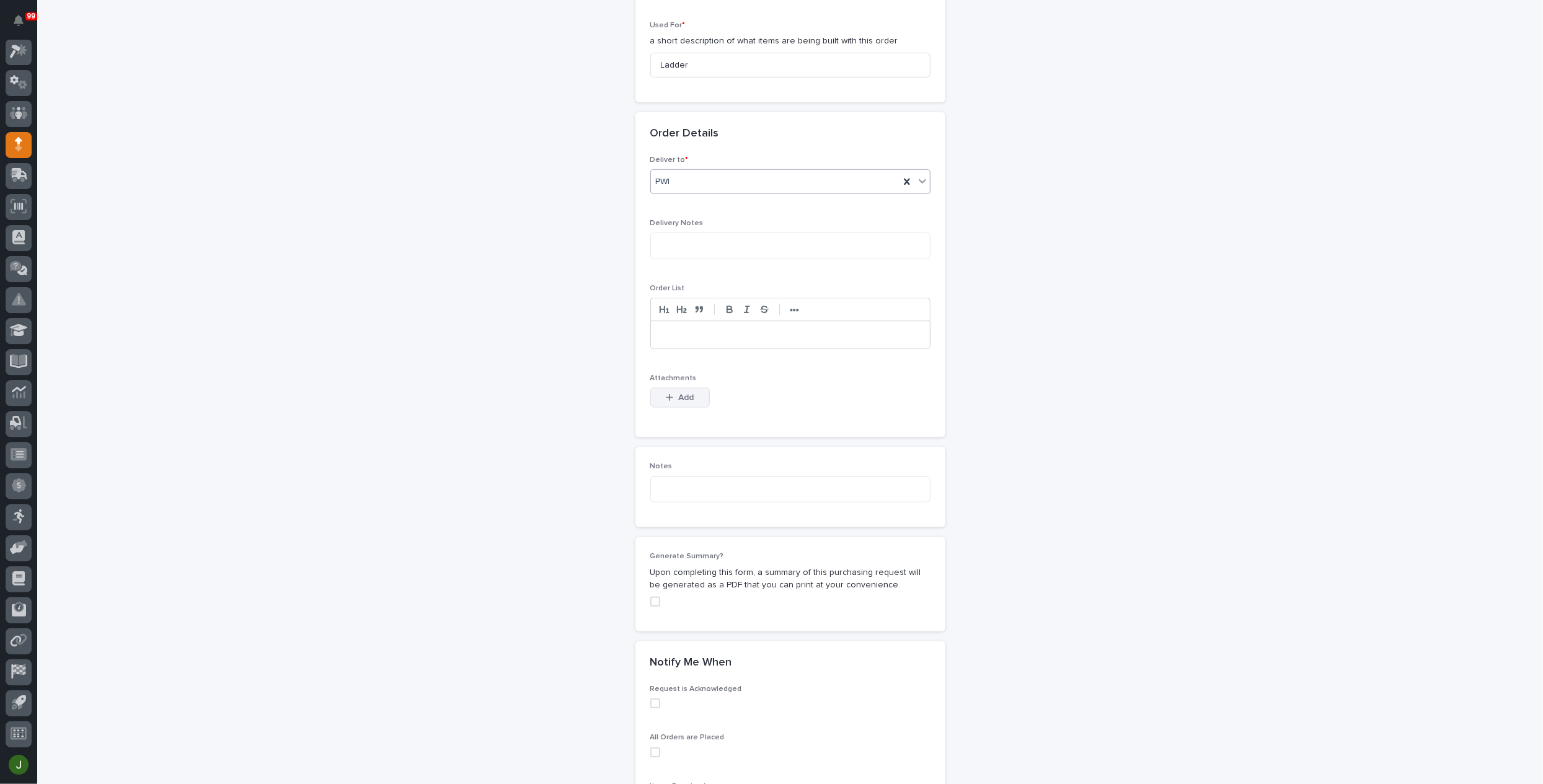
click at [680, 396] on span "Add" at bounding box center [686, 397] width 16 height 11
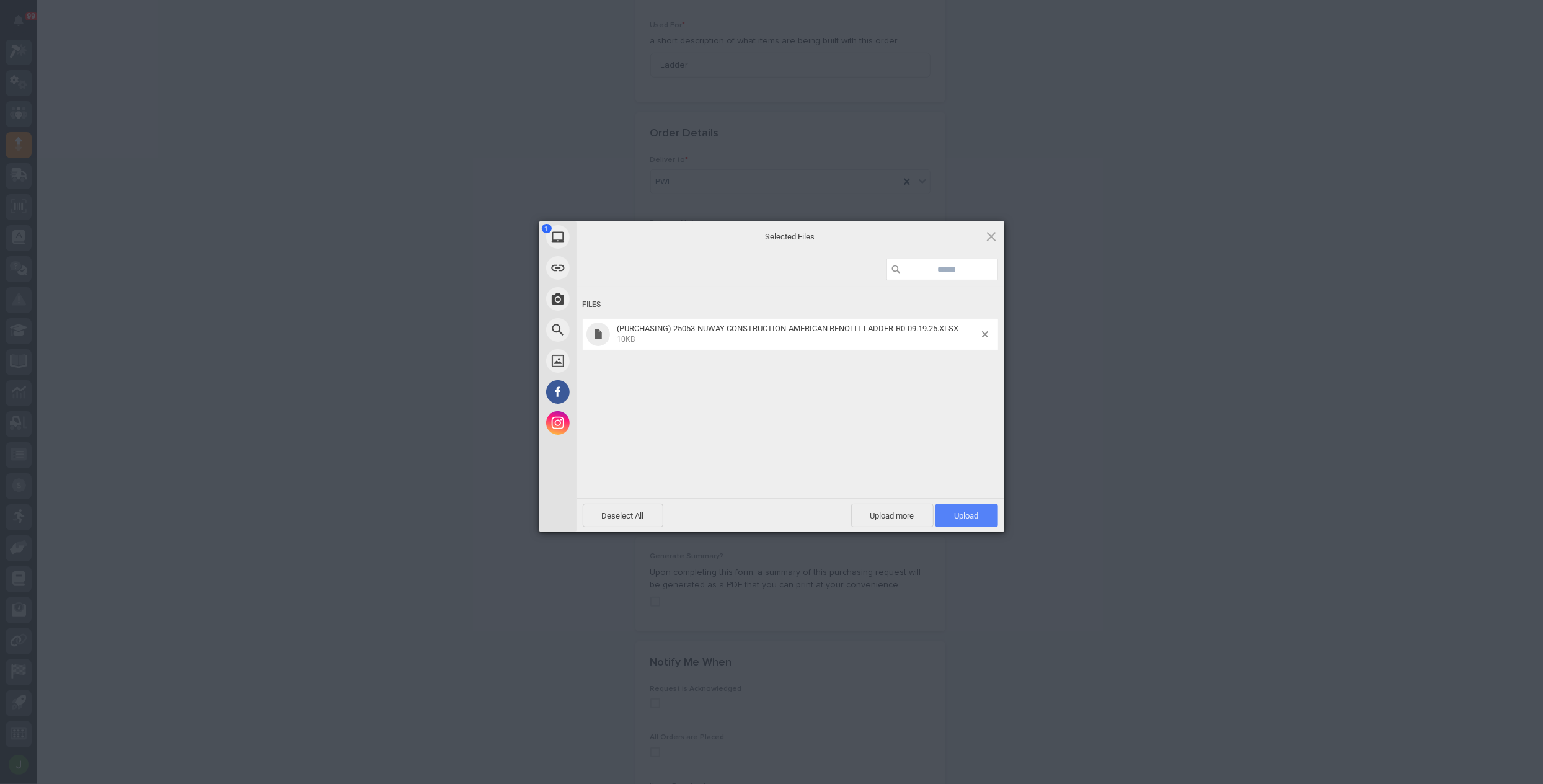
click at [964, 518] on span "Upload 1" at bounding box center [967, 516] width 24 height 9
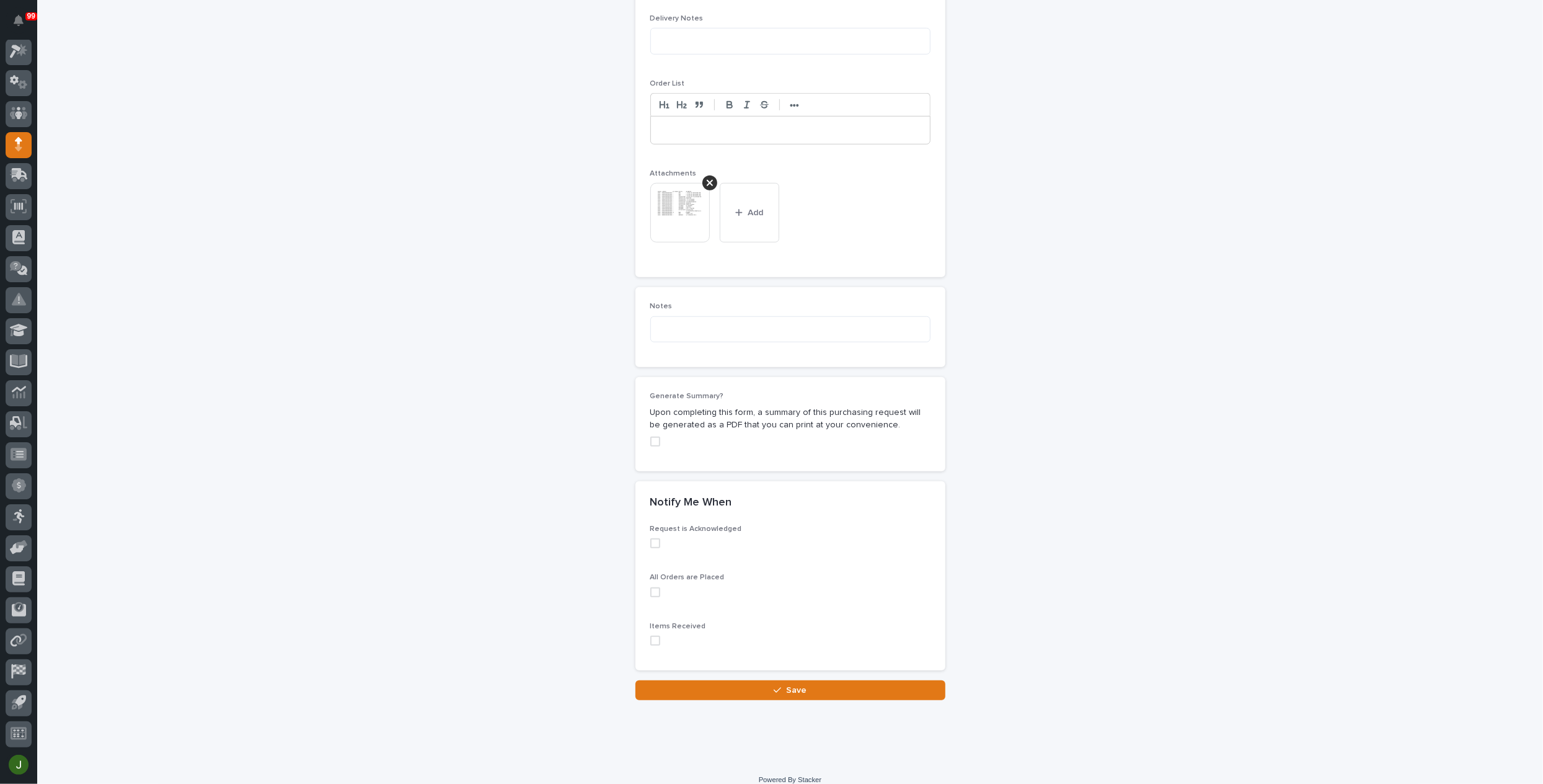
scroll to position [874, 0]
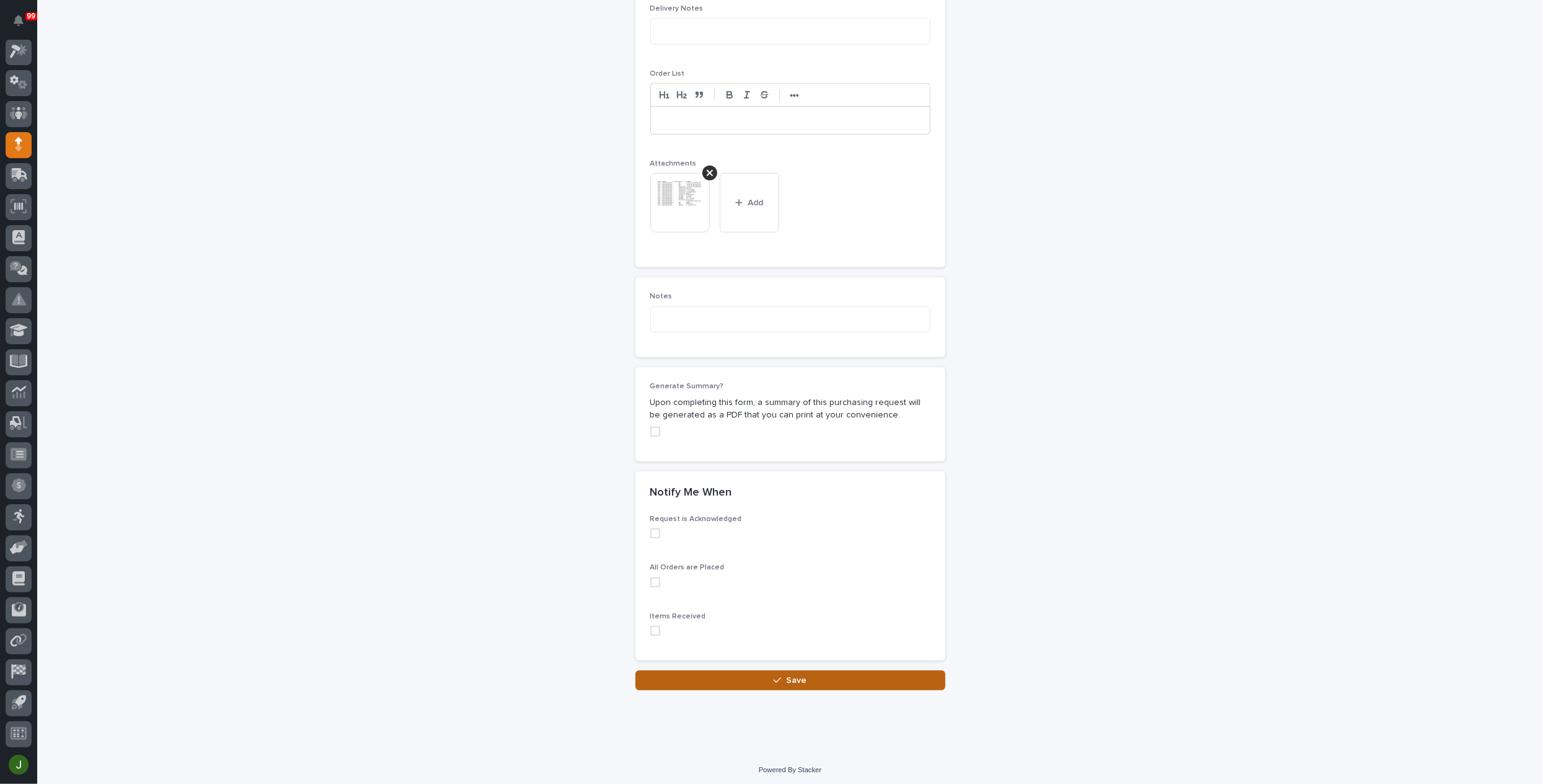
click at [781, 677] on div "button" at bounding box center [779, 680] width 12 height 8
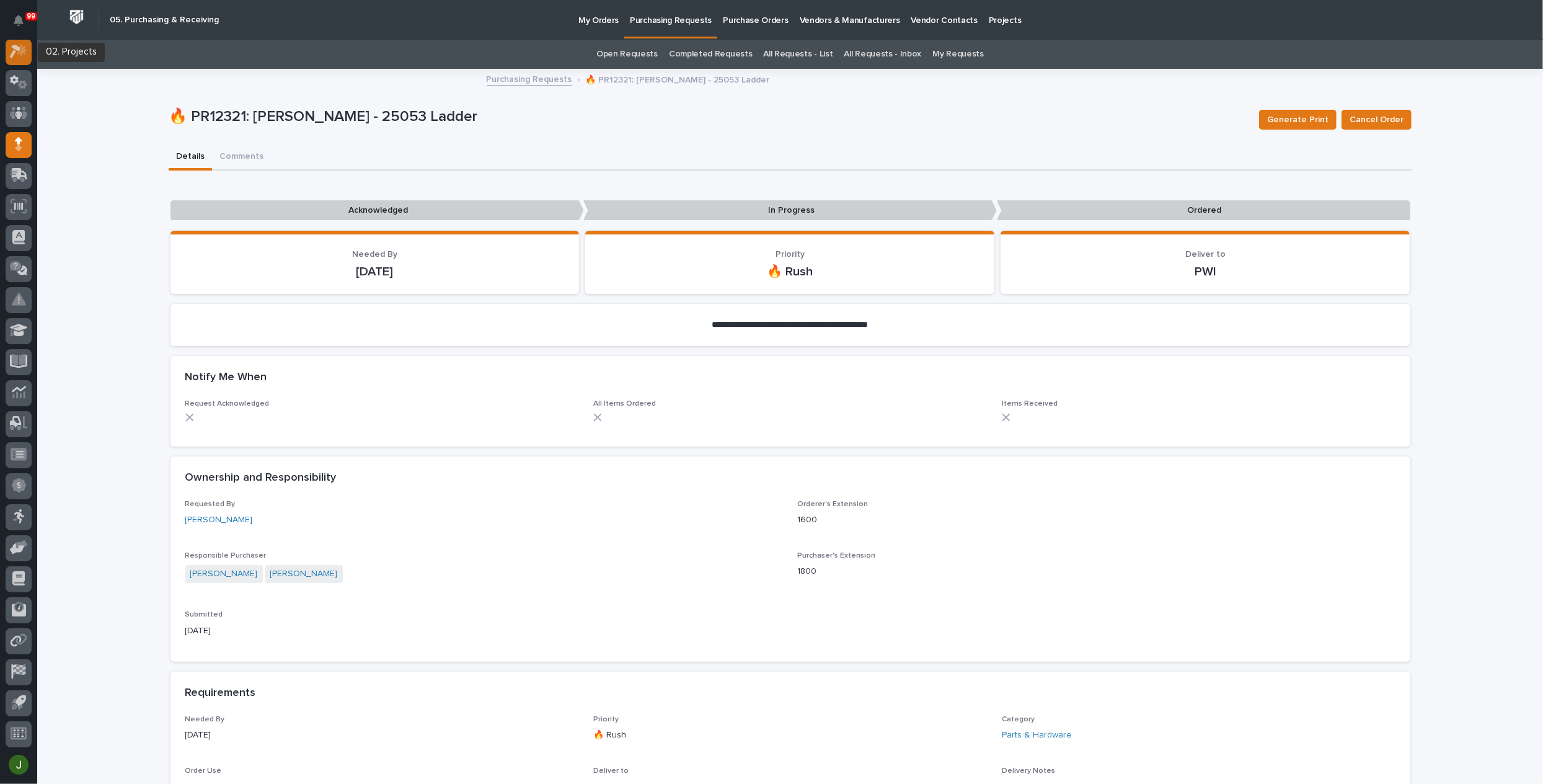
click at [19, 51] on icon at bounding box center [19, 50] width 18 height 14
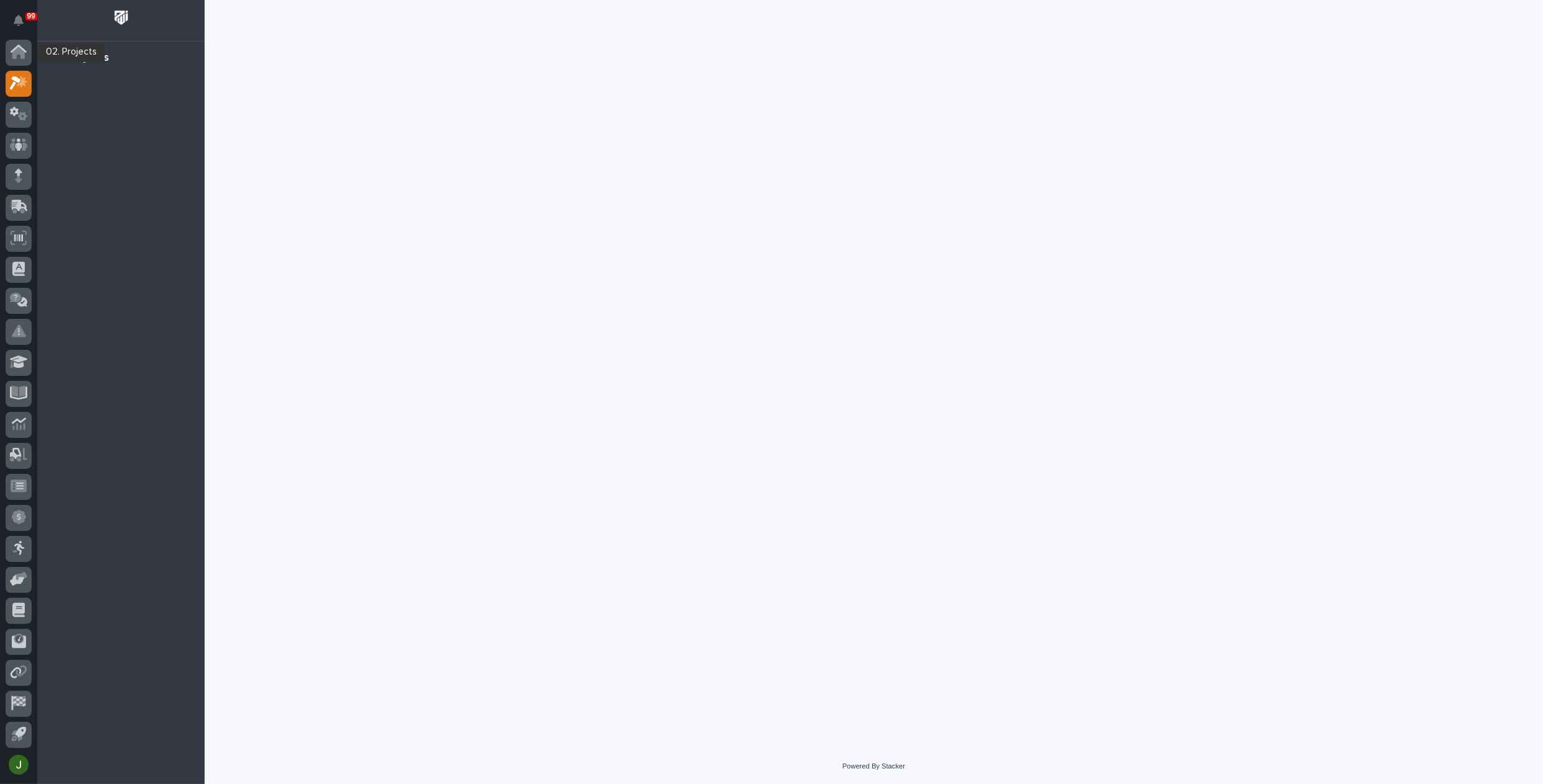
scroll to position [31, 0]
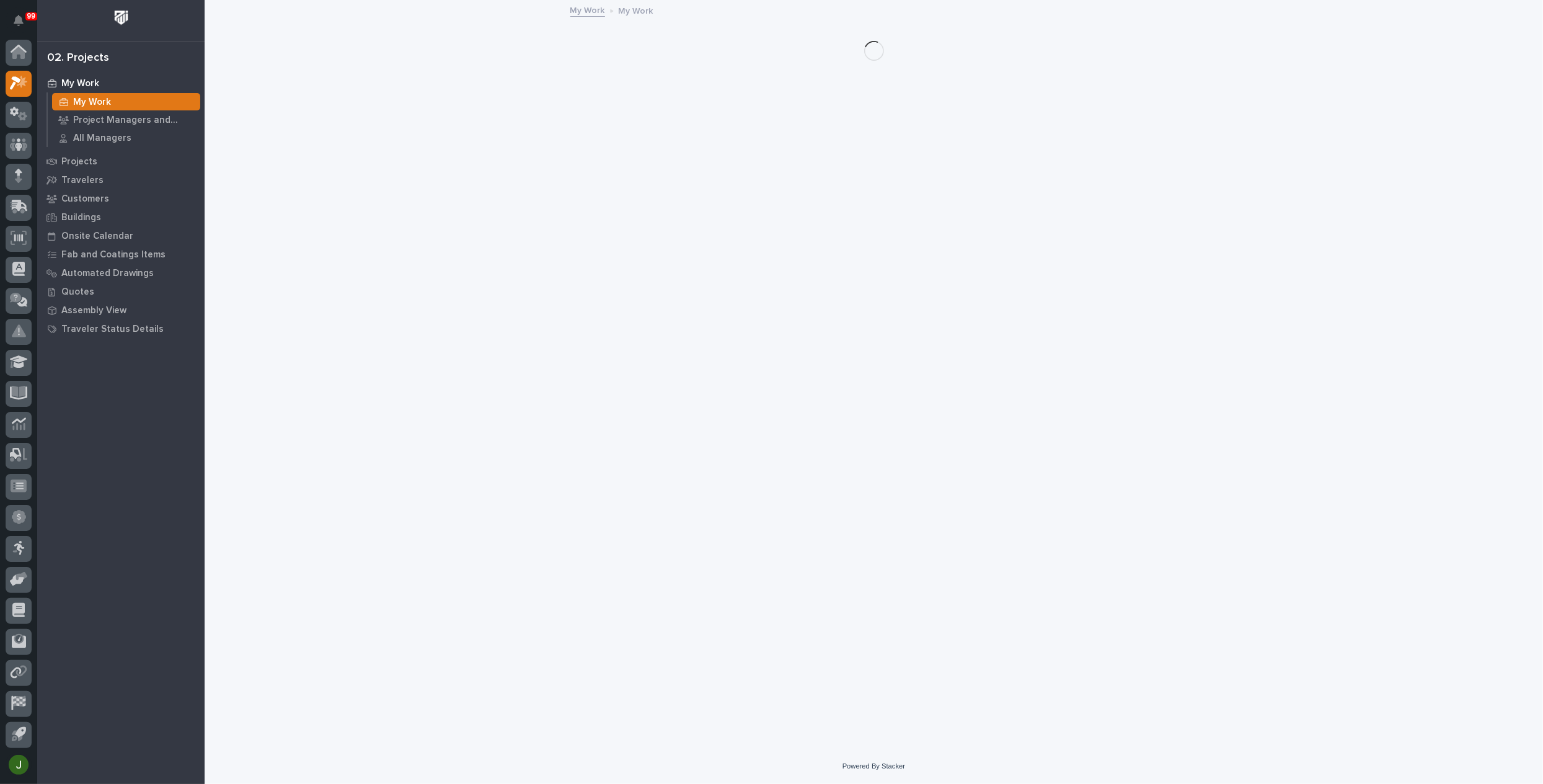
scroll to position [31, 0]
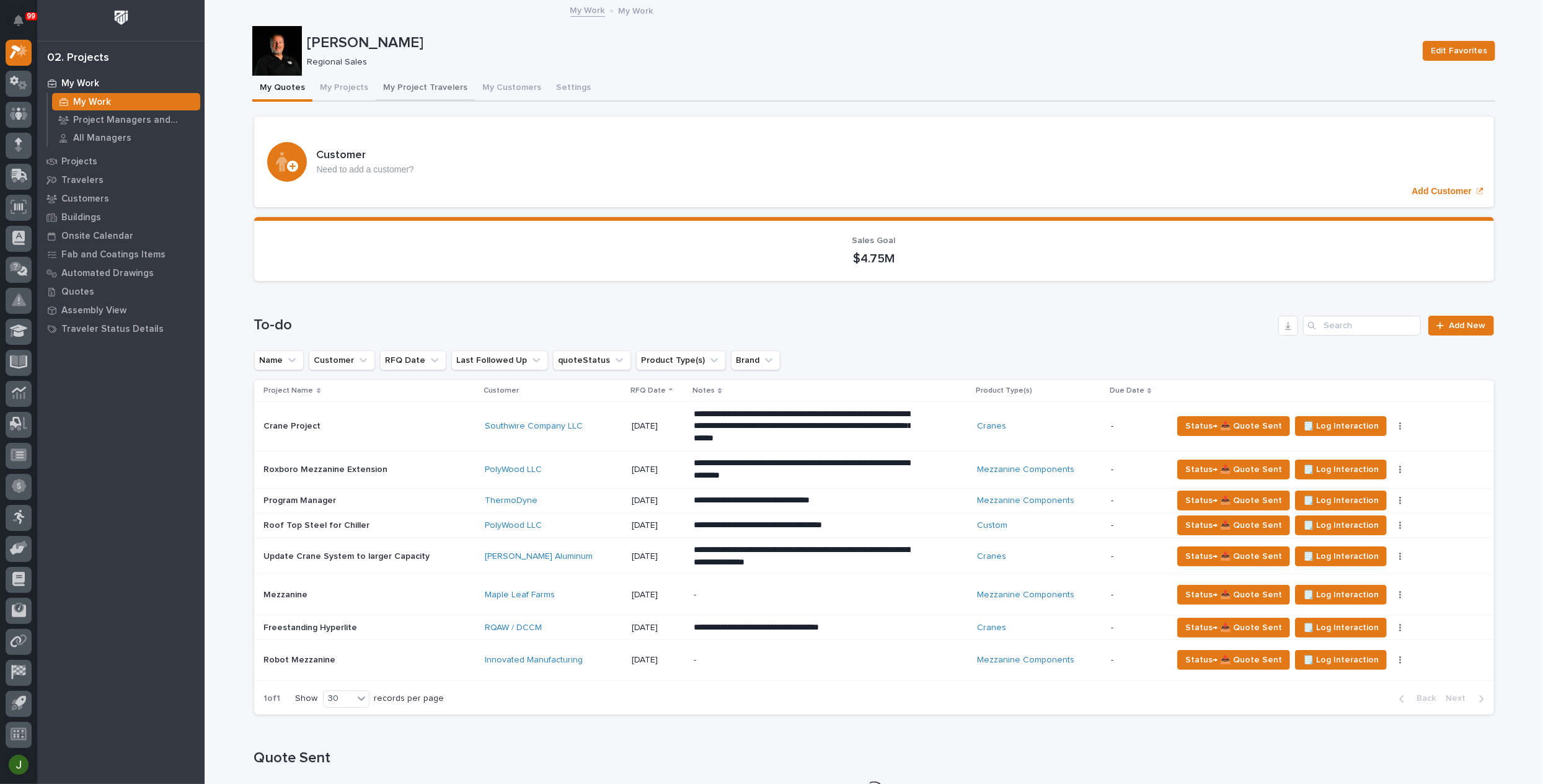
click at [434, 84] on button "My Project Travelers" at bounding box center [425, 89] width 99 height 26
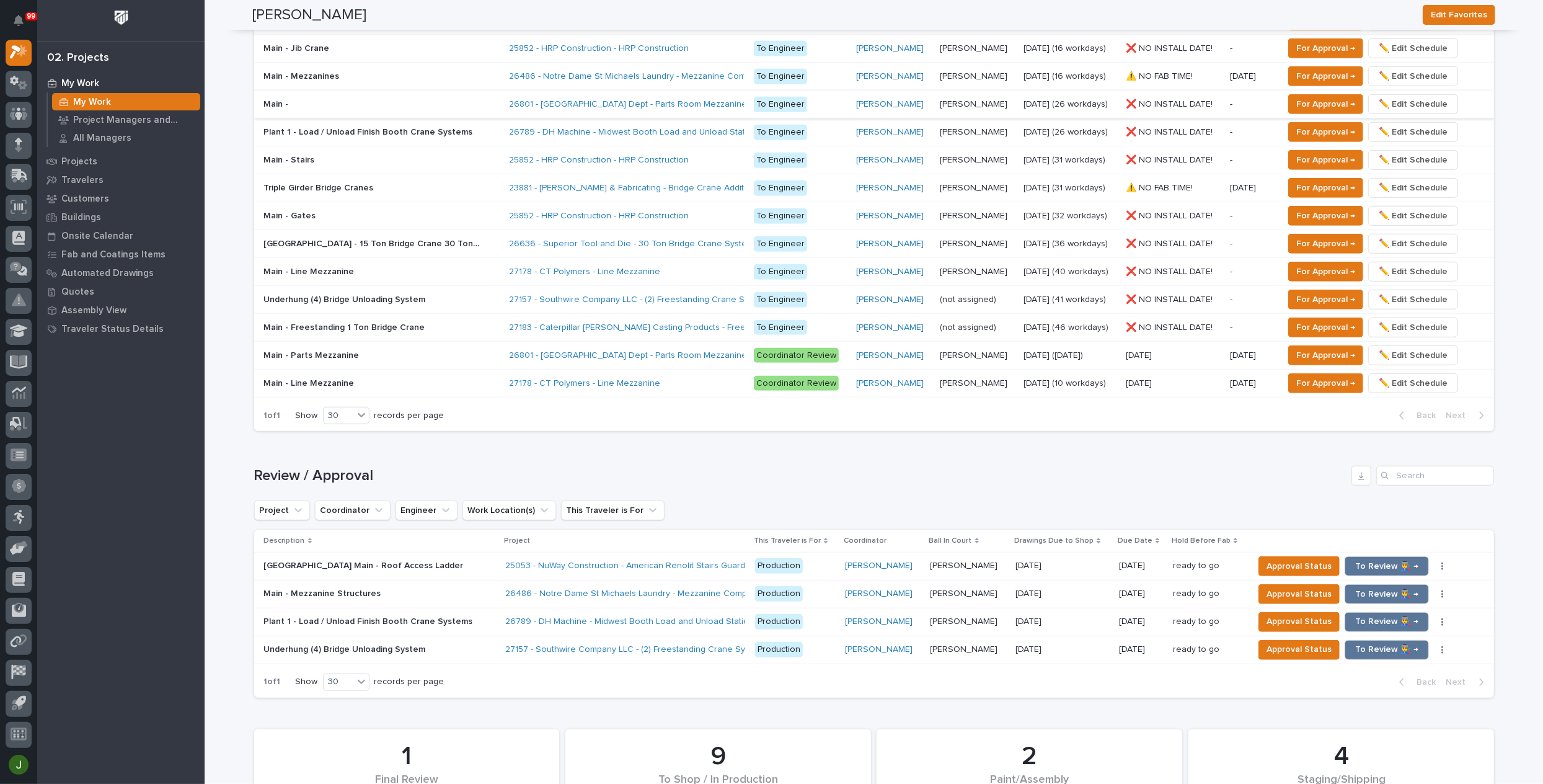
scroll to position [992, 0]
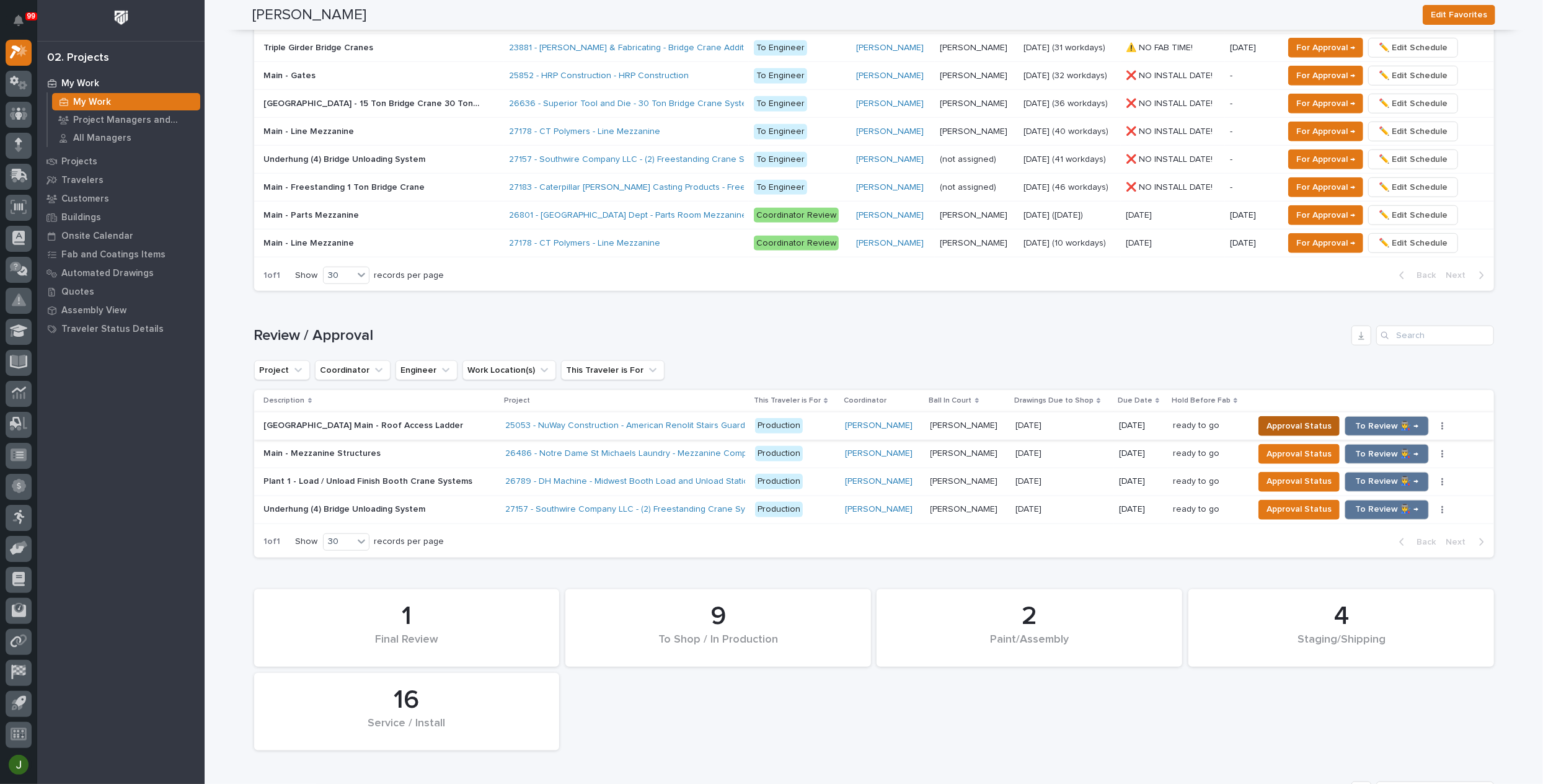
click at [1292, 421] on span "Approval Status" at bounding box center [1300, 426] width 65 height 15
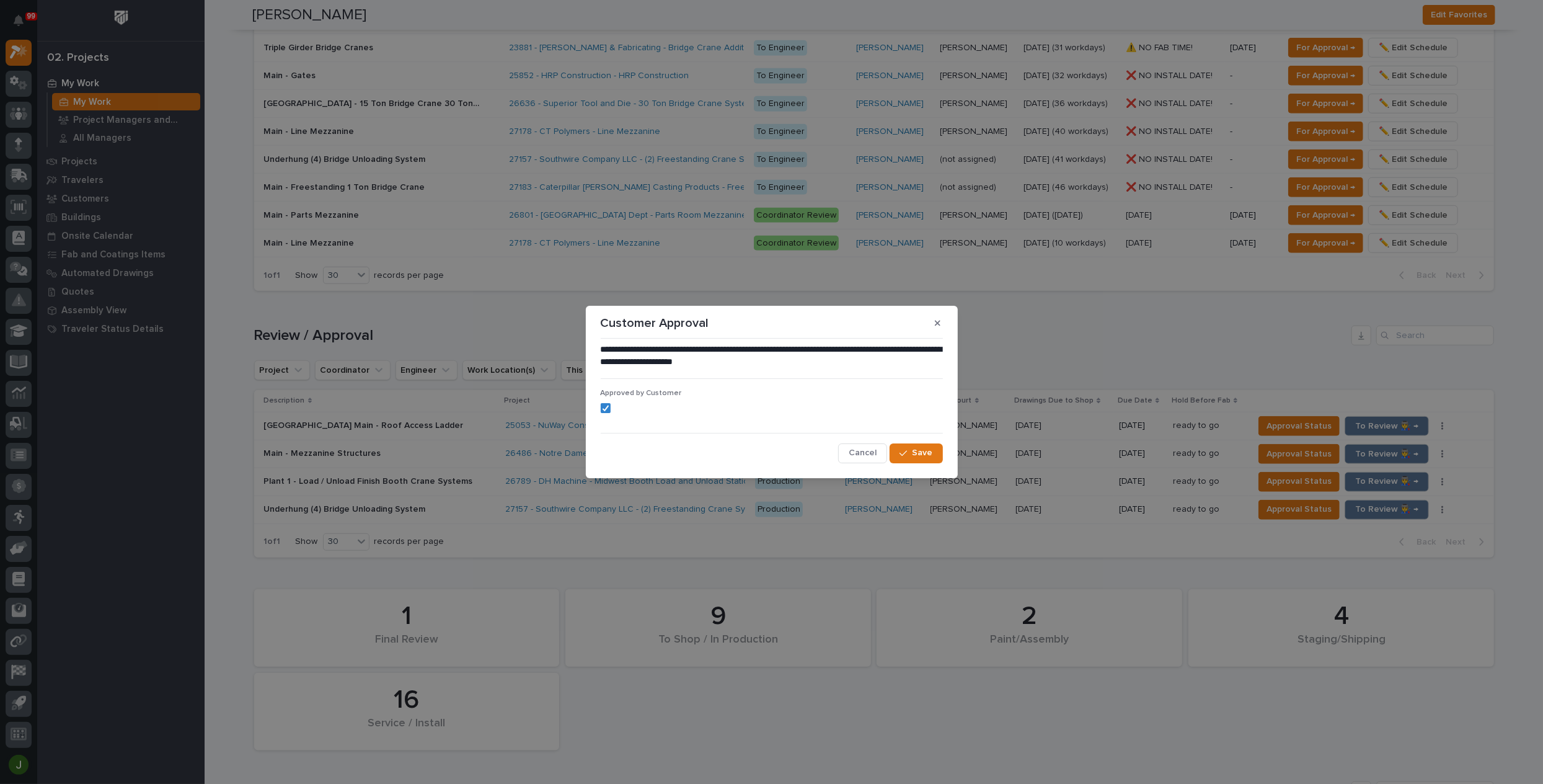
drag, startPoint x: 919, startPoint y: 450, endPoint x: 962, endPoint y: 447, distance: 43.1
click at [919, 450] on span "Save" at bounding box center [923, 452] width 21 height 11
click at [1364, 421] on div "**********" at bounding box center [771, 392] width 1543 height 784
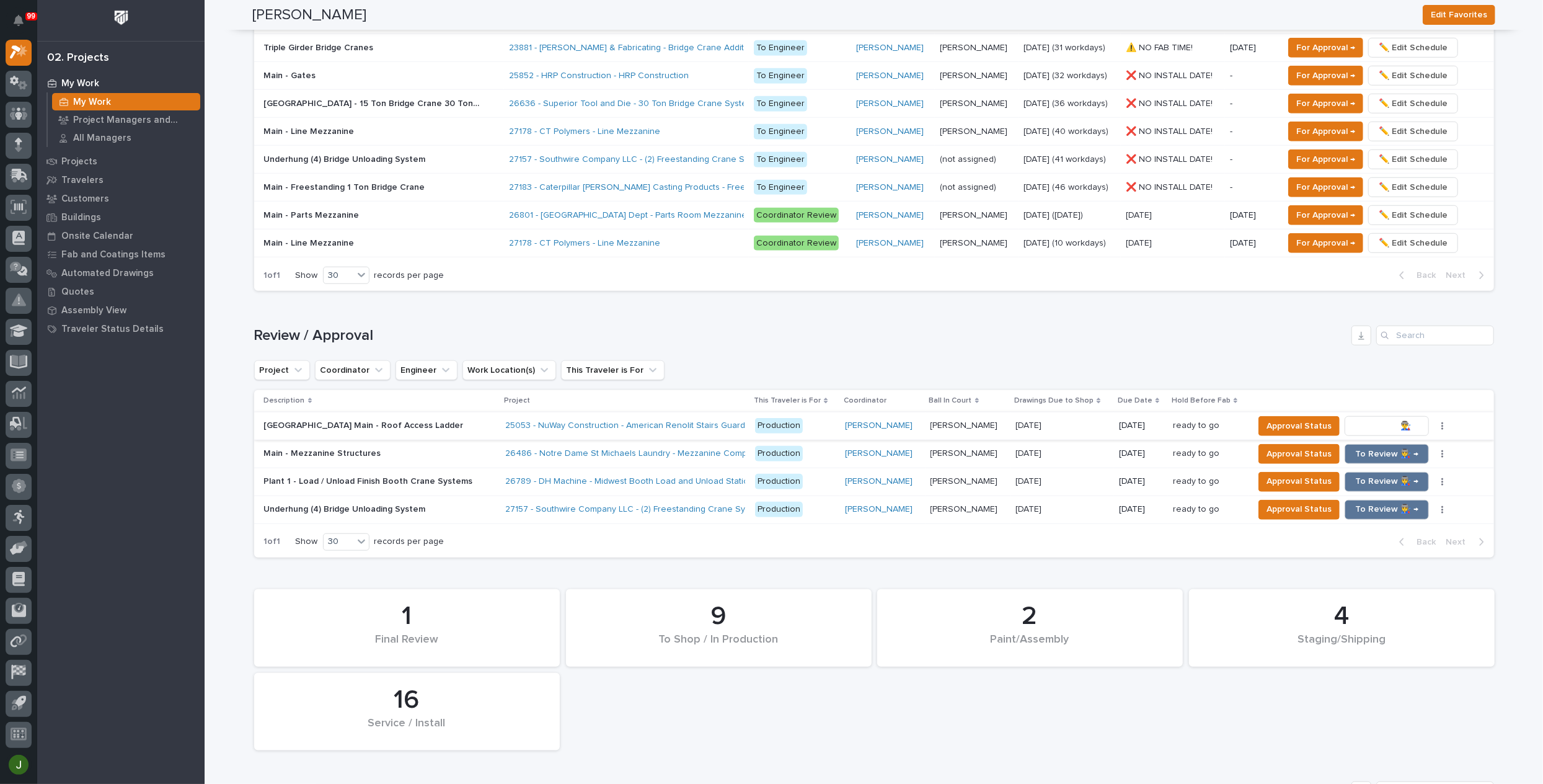
click at [1369, 421] on span "To Review 👨‍🏭 →" at bounding box center [1387, 426] width 63 height 15
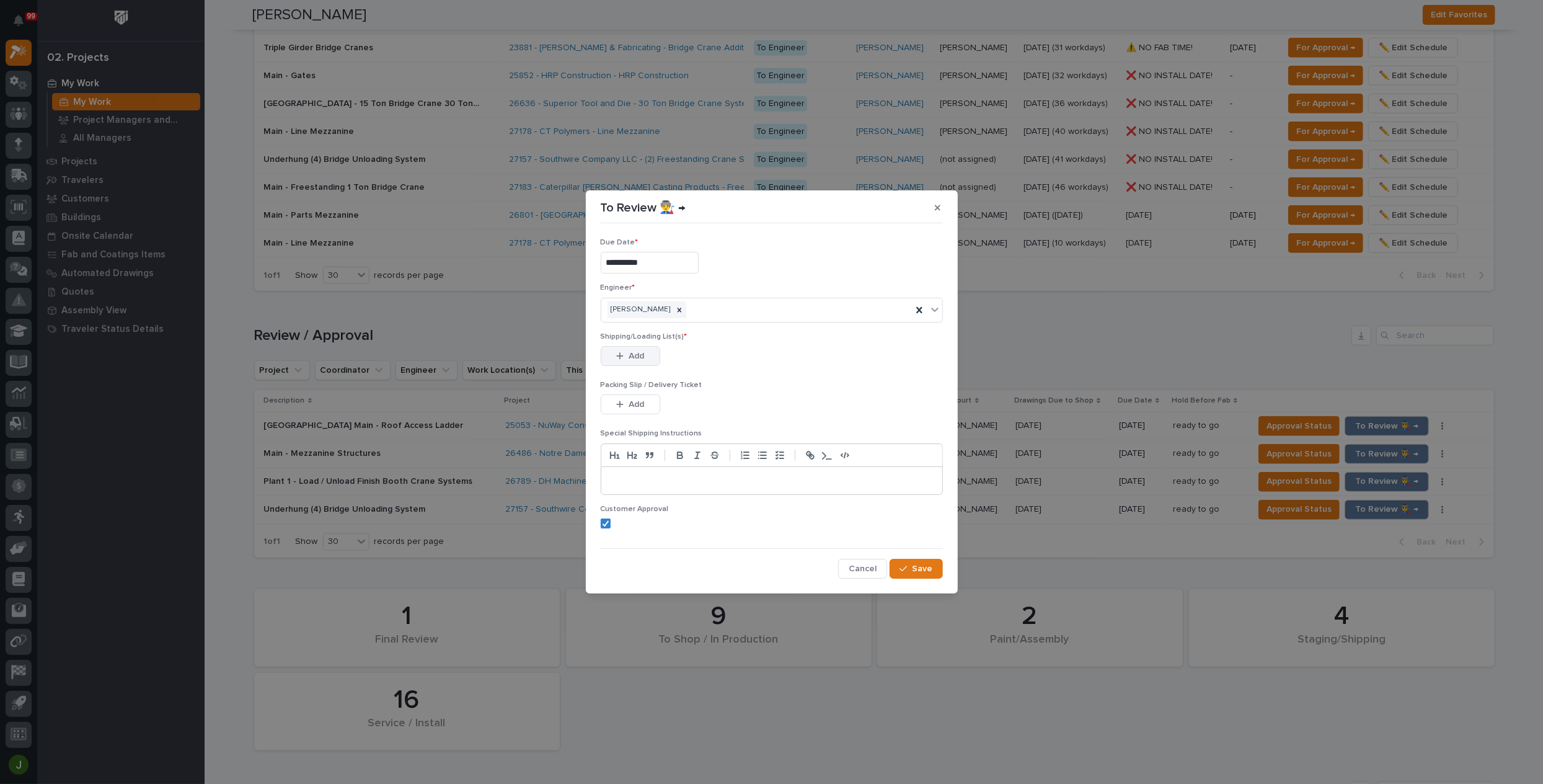
click at [627, 360] on button "Add" at bounding box center [630, 355] width 60 height 20
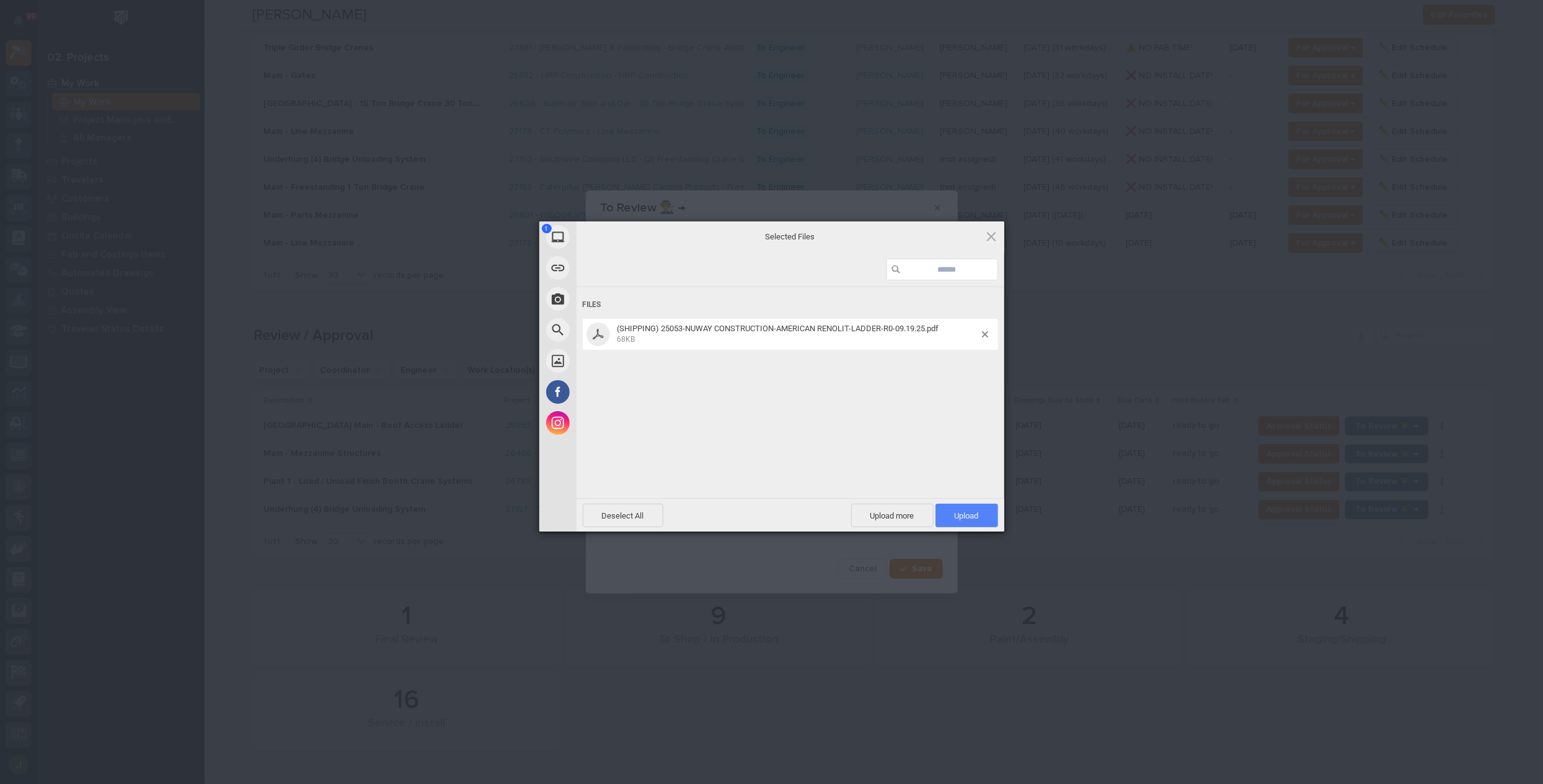
click at [965, 514] on span "Upload 1" at bounding box center [967, 516] width 24 height 9
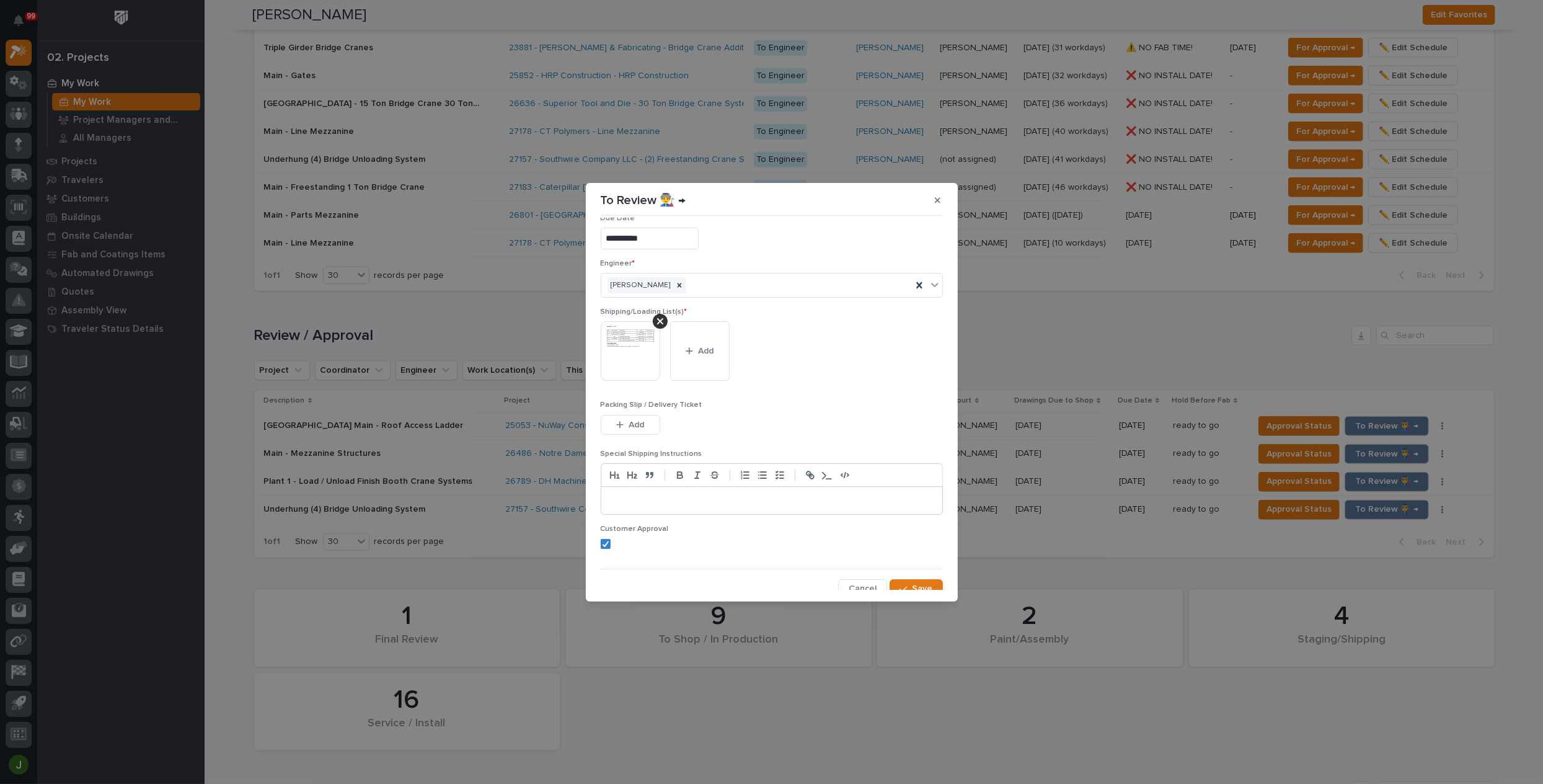
scroll to position [24, 0]
click at [913, 580] on span "Save" at bounding box center [923, 581] width 21 height 11
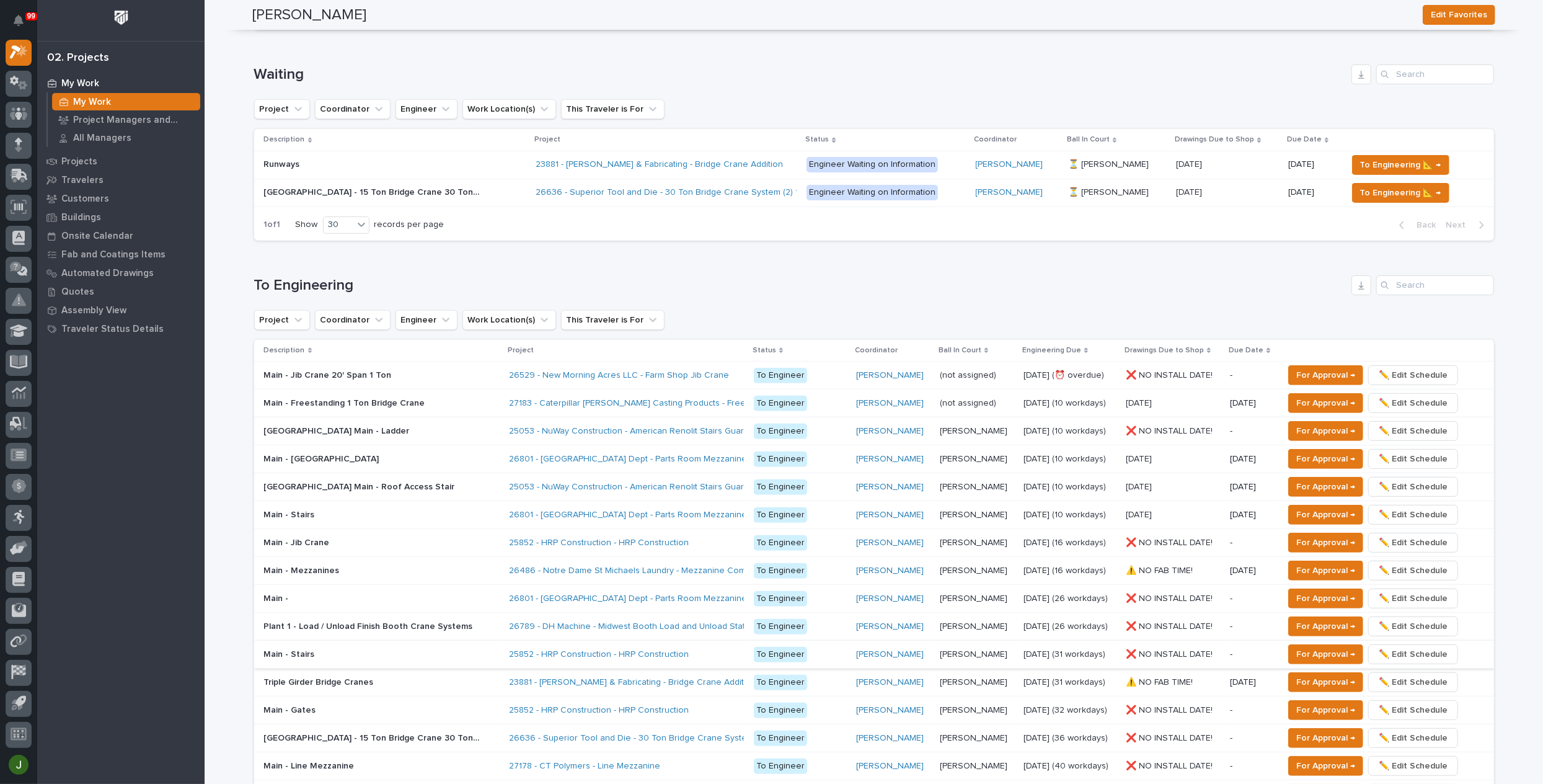
scroll to position [0, 0]
